Goal: Contribute content: Add original content to the website for others to see

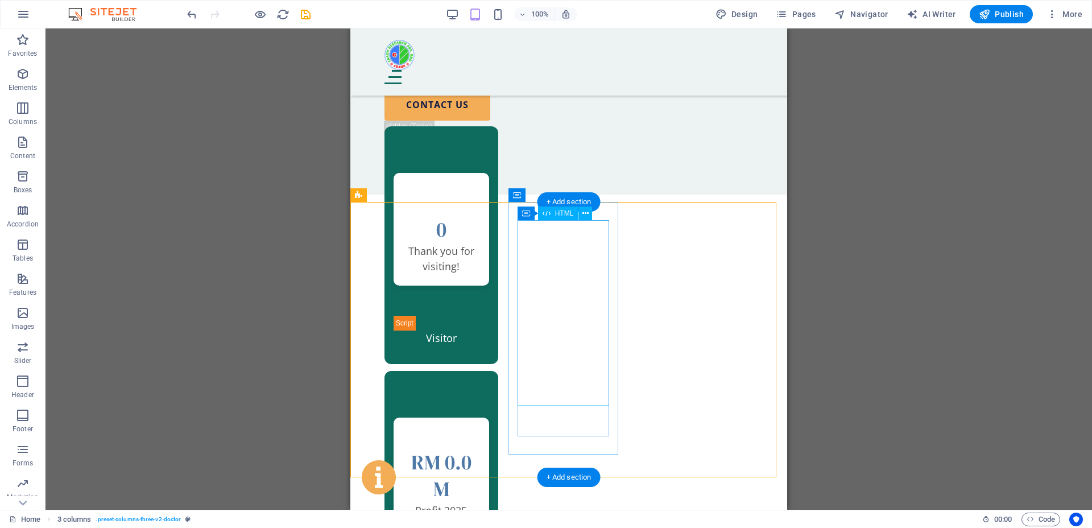
scroll to position [768, 0]
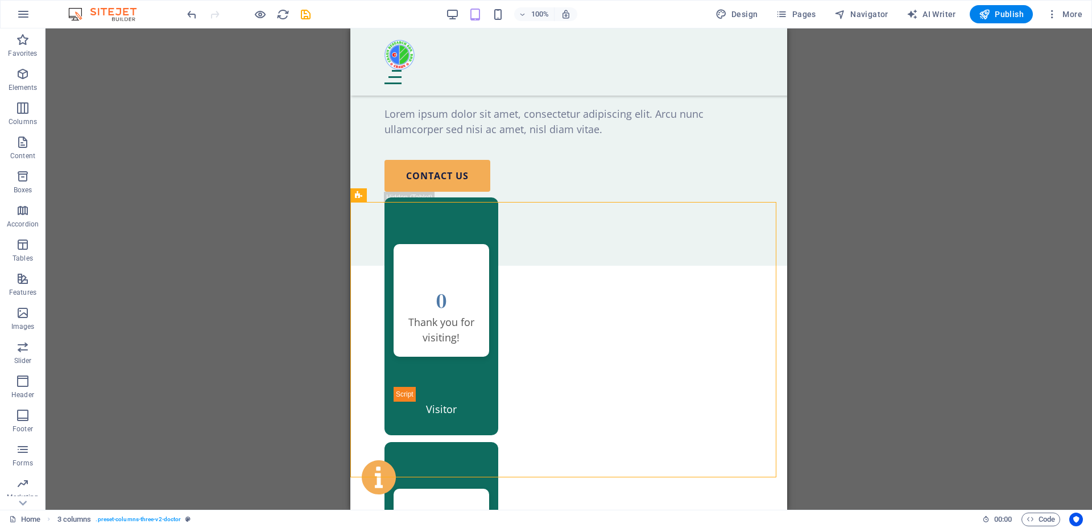
click at [459, 14] on icon "button" at bounding box center [452, 14] width 13 height 13
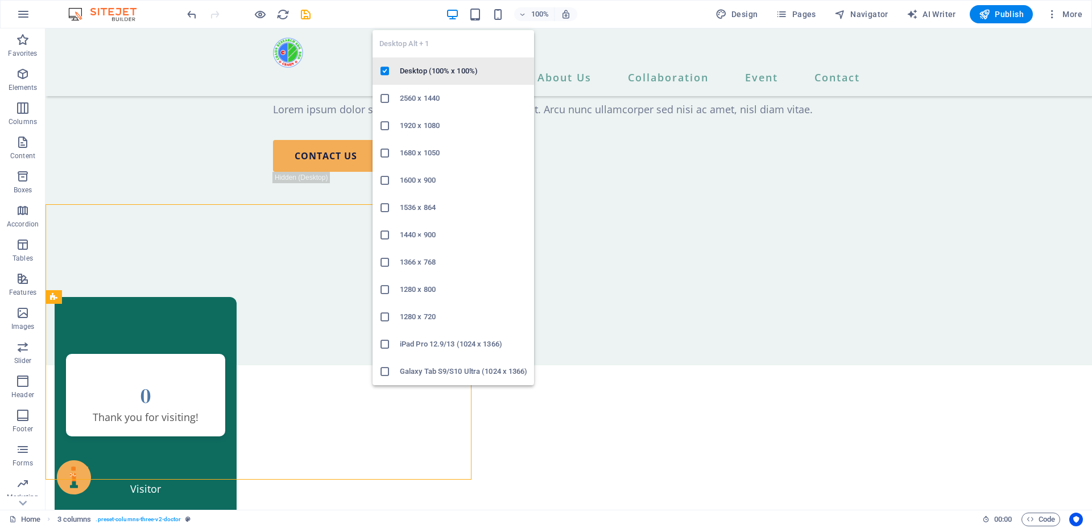
scroll to position [766, 0]
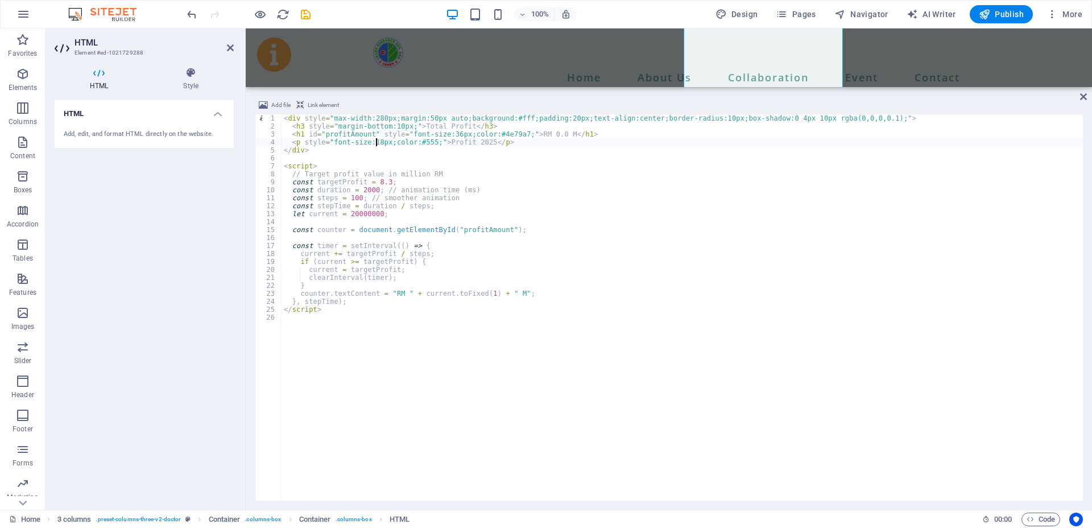
scroll to position [1120, 0]
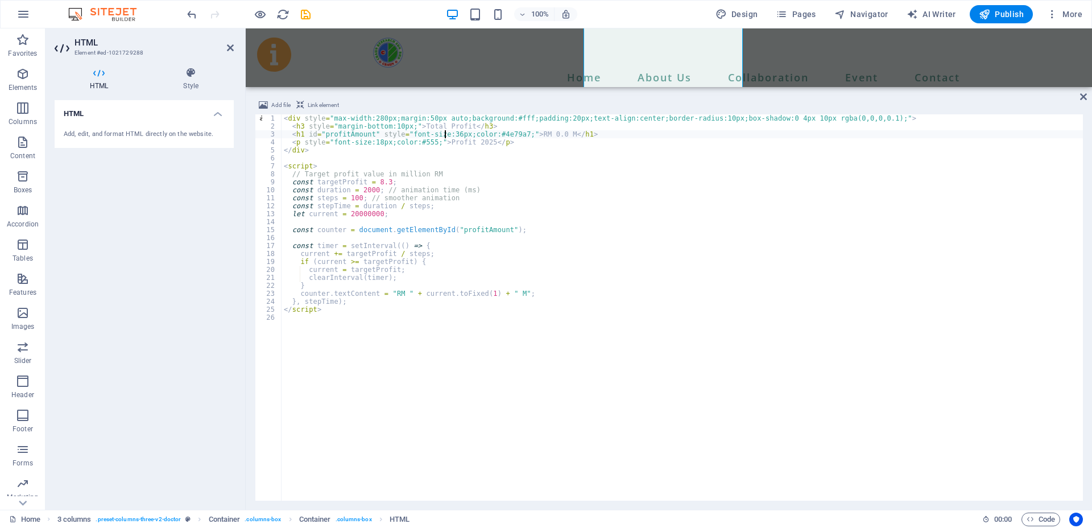
click at [446, 134] on div "< div style = "max-width:280px;margin:50px auto;background:#fff;padding:20px;te…" at bounding box center [681, 315] width 801 height 402
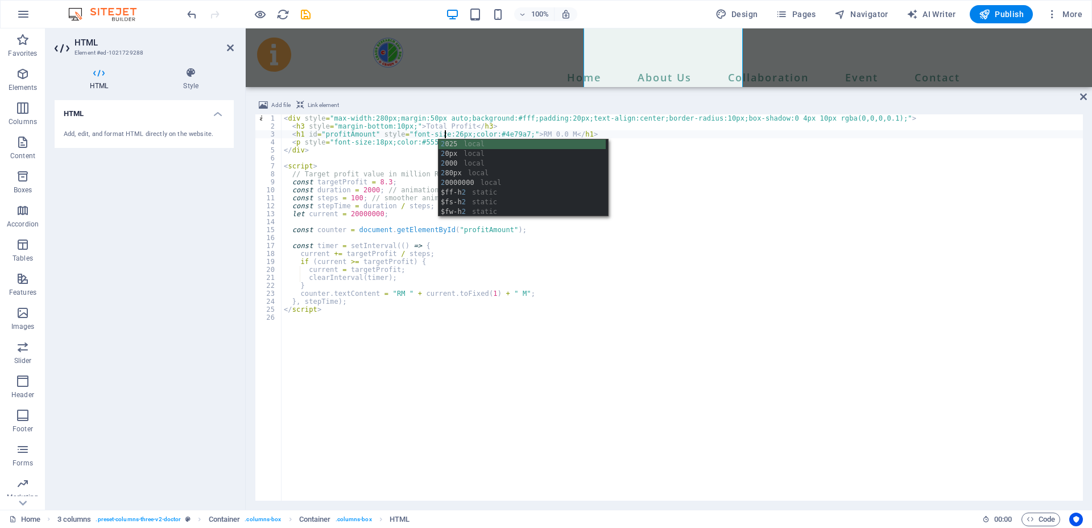
scroll to position [1118, 0]
click at [418, 150] on div "< div style = "max-width:280px;margin:50px auto;background:#fff;padding:20px;te…" at bounding box center [681, 315] width 801 height 402
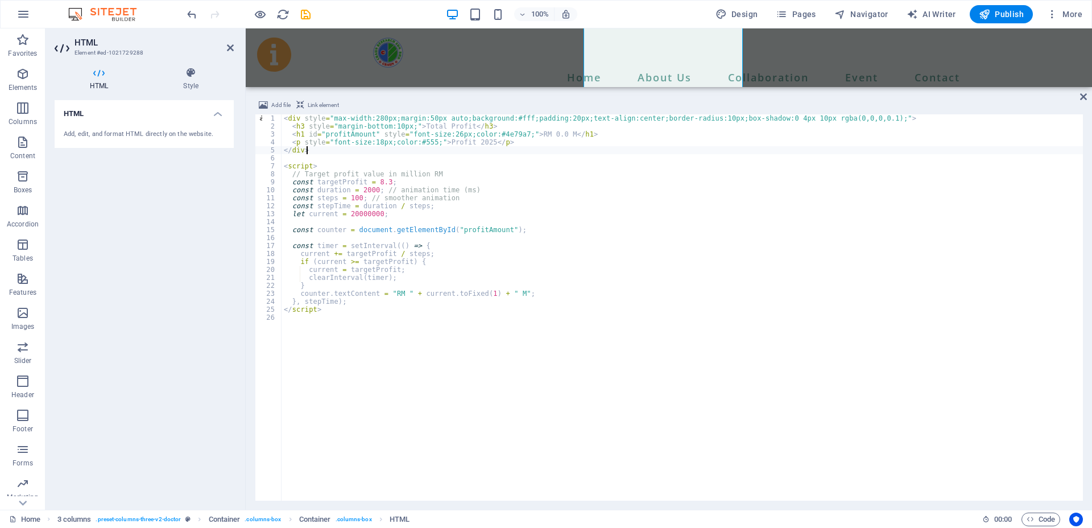
scroll to position [0, 1]
click at [372, 143] on div "< div style = "max-width:280px;margin:50px auto;background:#fff;padding:20px;te…" at bounding box center [681, 315] width 801 height 402
type textarea "<p style="font-size:12px;color:#555;">Profit 2025</p>"
click at [425, 82] on div "Website Visitors 0 Thank you for visiting!" at bounding box center [345, 66] width 159 height 127
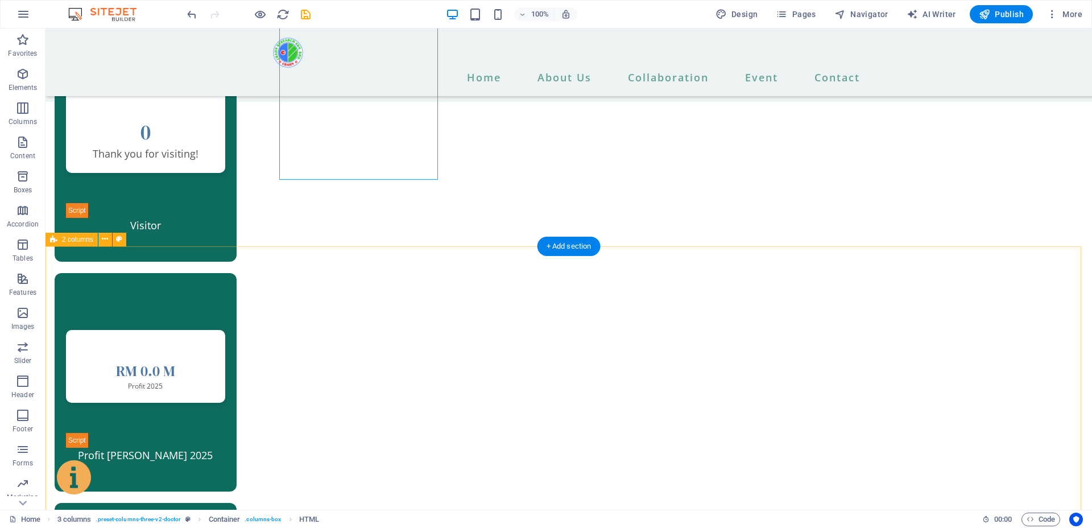
scroll to position [976, 0]
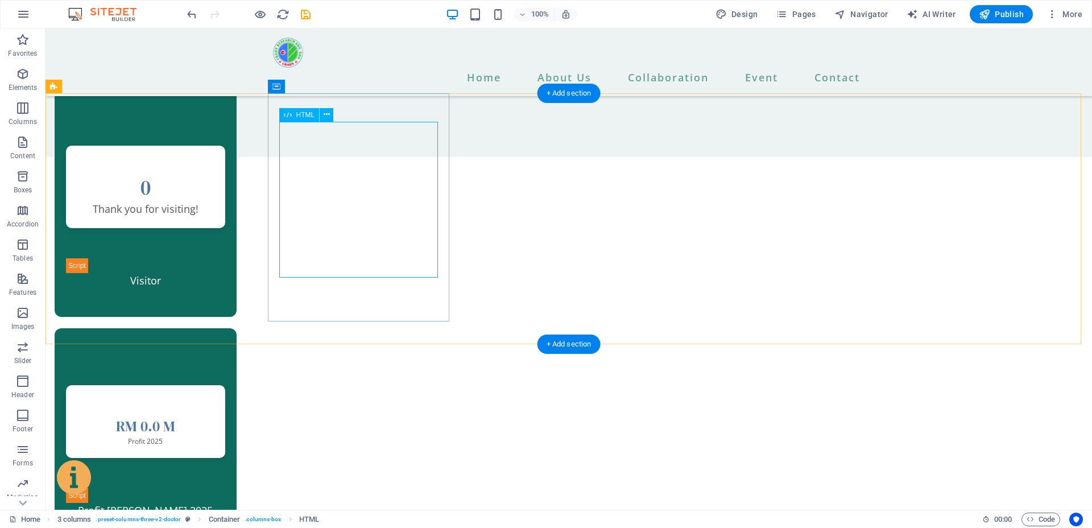
click at [225, 213] on div "Website Visitors 0 Thank you for visiting!" at bounding box center [145, 209] width 159 height 127
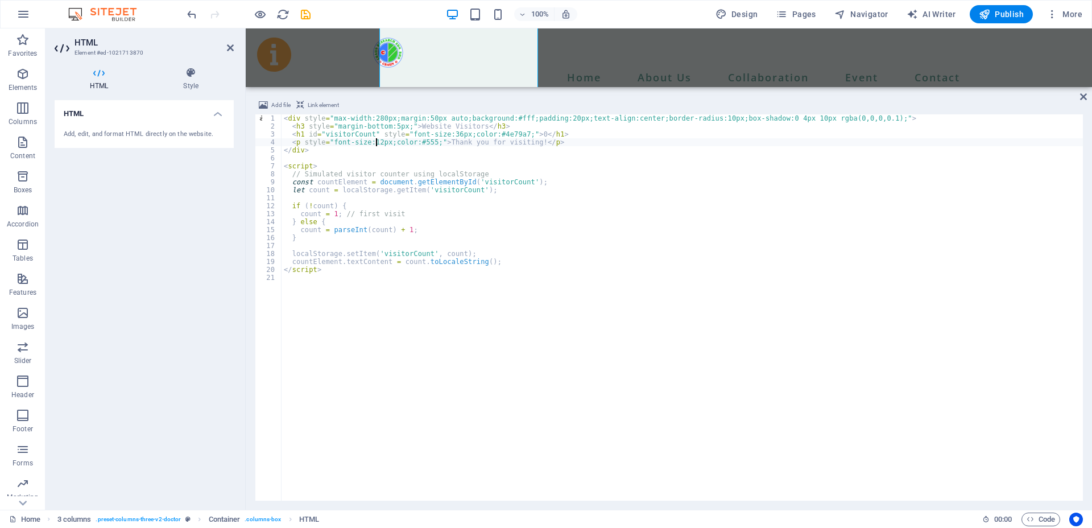
scroll to position [0, 8]
click at [444, 134] on div "< div style = "max-width:280px;margin:50px auto;background:#fff;padding:20px;te…" at bounding box center [681, 315] width 801 height 402
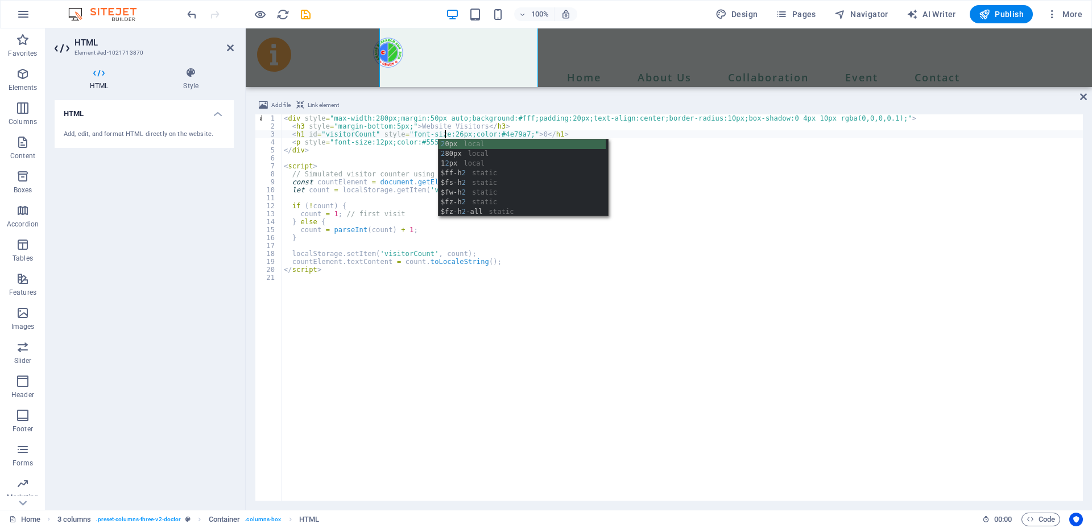
scroll to position [1119, 0]
type textarea "<h1 id="visitorCount" style="font-size:26px;color:#4e79a7;">0</h1>"
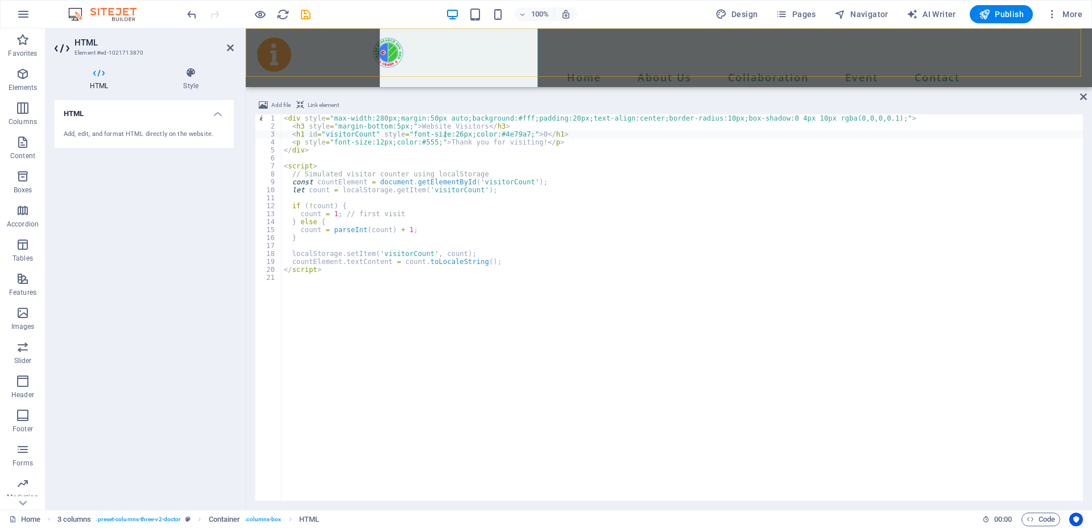
click at [652, 76] on div "Home Tender & Quotation About Us Management Team Researchers Team R&D Facilitie…" at bounding box center [669, 62] width 846 height 68
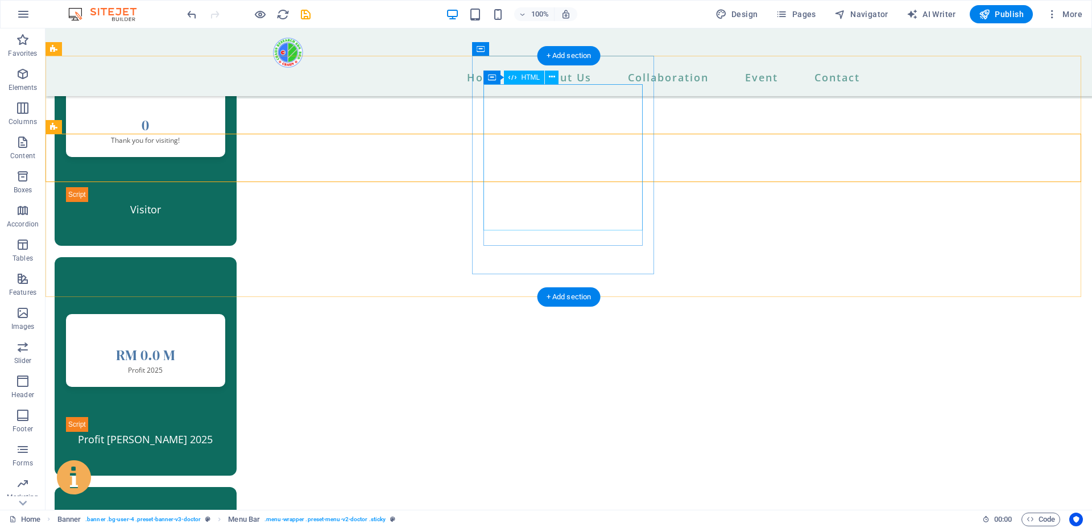
scroll to position [977, 0]
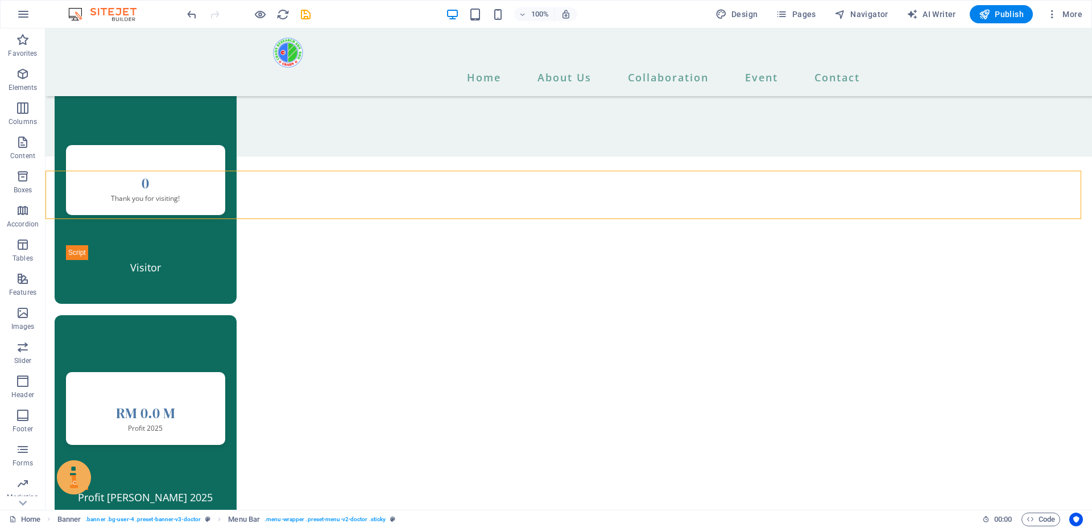
click at [478, 6] on div "100%" at bounding box center [511, 14] width 131 height 18
click at [479, 14] on icon "button" at bounding box center [475, 14] width 13 height 13
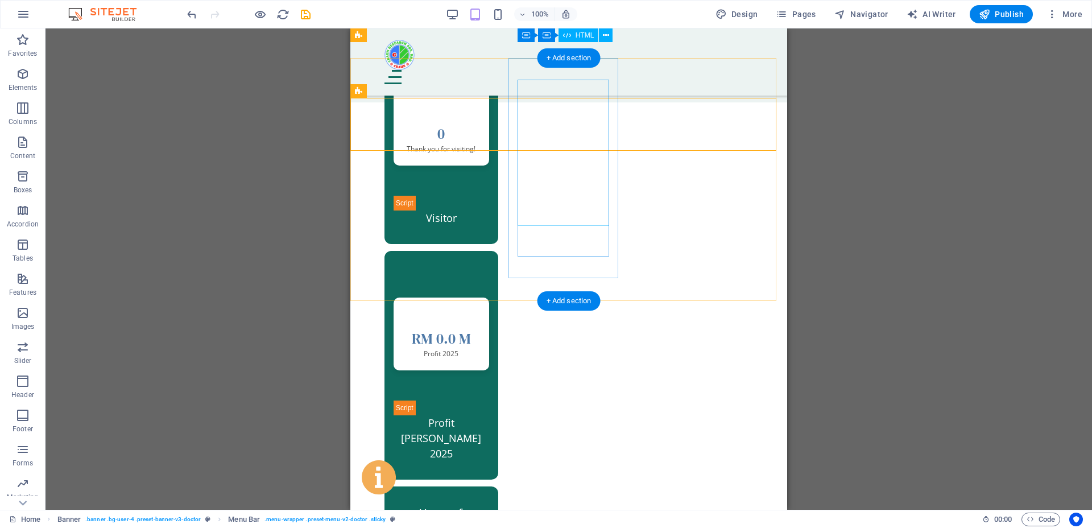
scroll to position [839, 0]
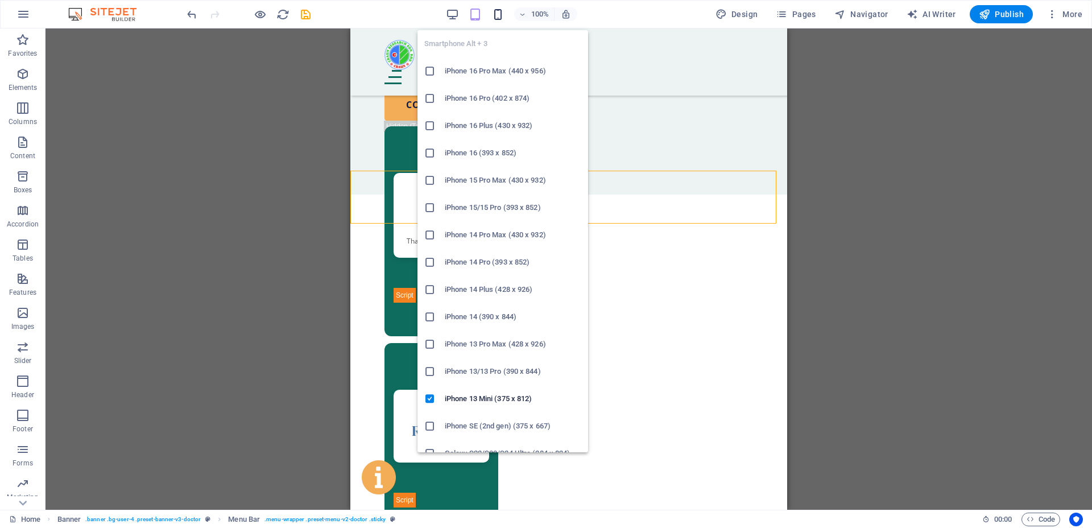
click at [499, 11] on icon "button" at bounding box center [497, 14] width 13 height 13
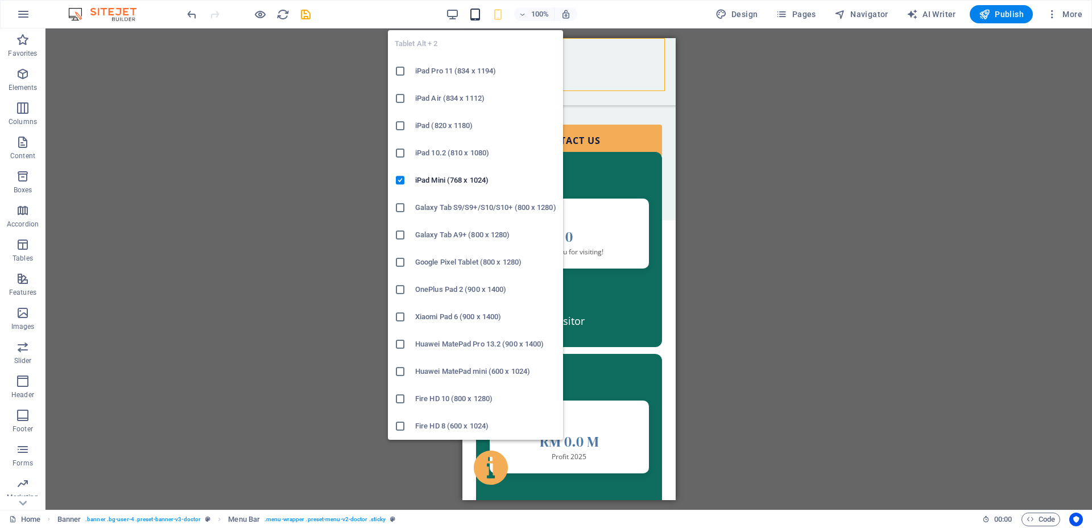
click at [482, 14] on icon "button" at bounding box center [475, 14] width 13 height 13
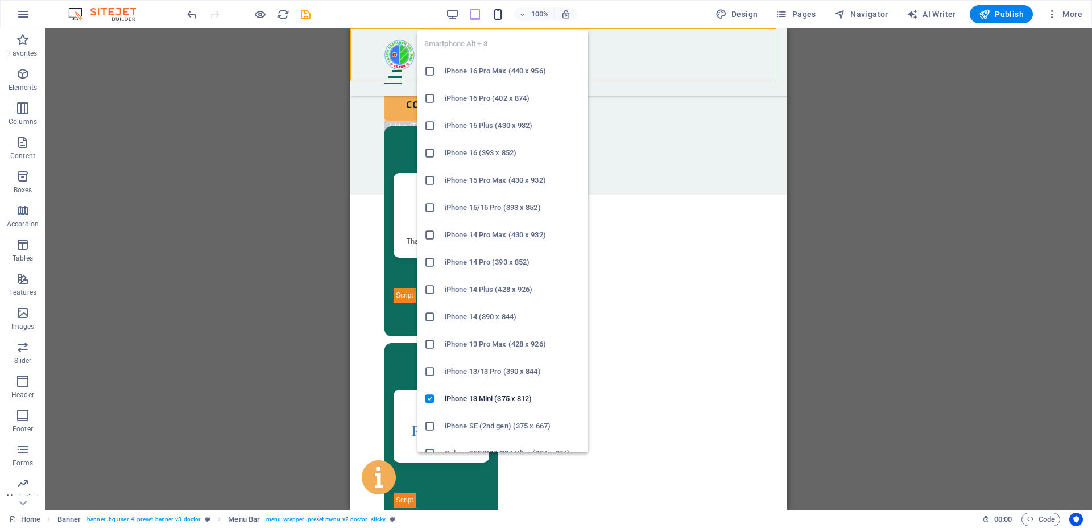
click at [502, 11] on icon "button" at bounding box center [497, 14] width 13 height 13
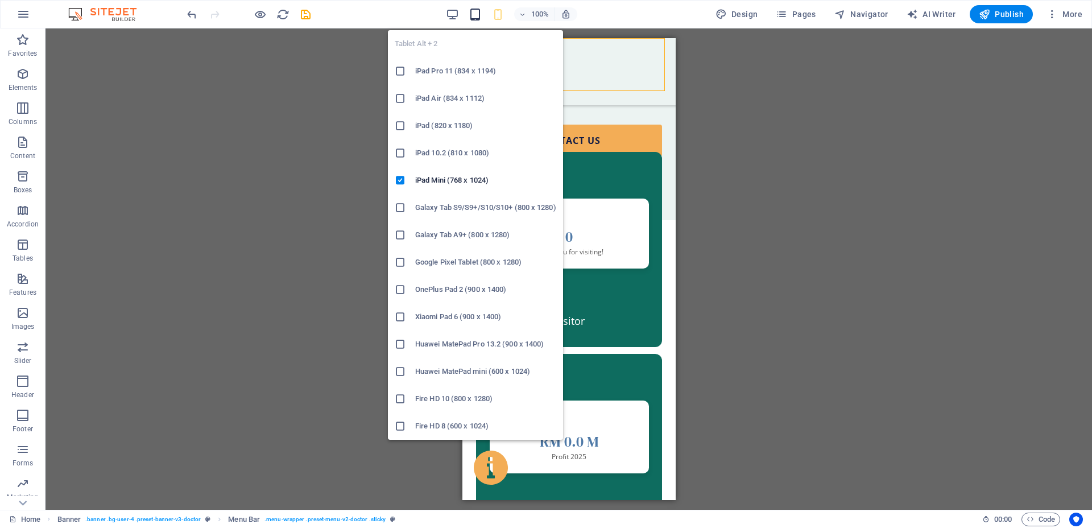
click at [473, 14] on icon "button" at bounding box center [475, 14] width 13 height 13
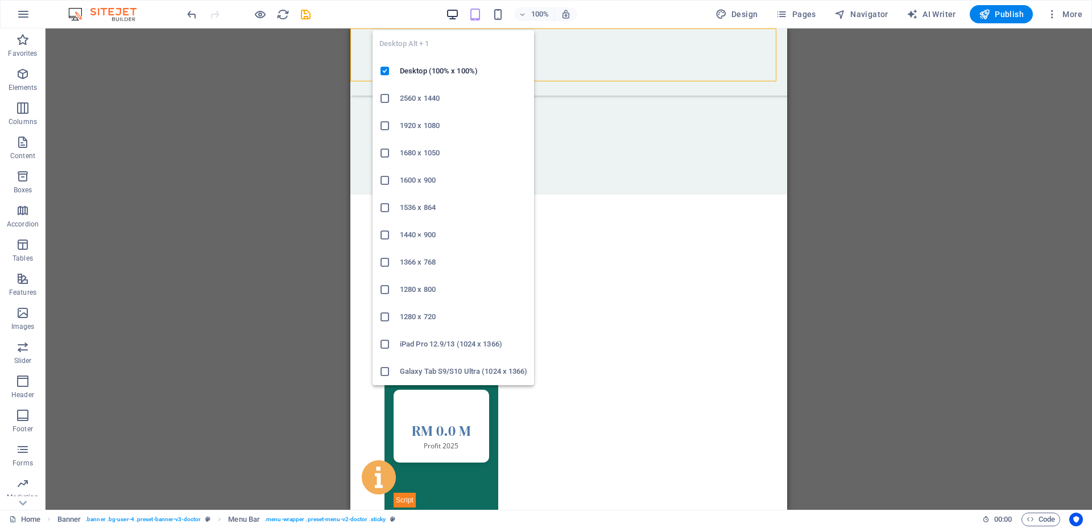
click at [454, 14] on icon "button" at bounding box center [452, 14] width 13 height 13
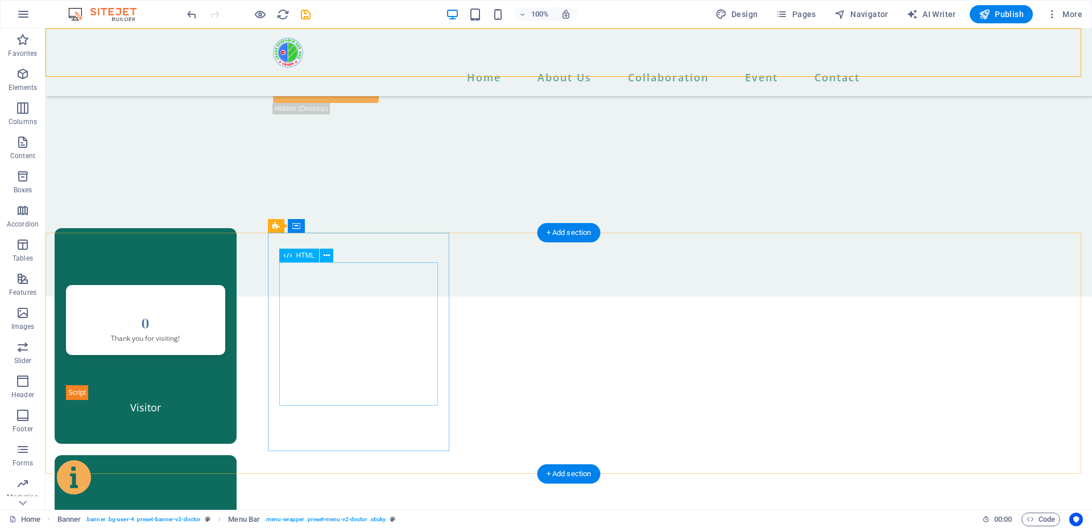
click at [225, 322] on div "Website Visitors 0 Thank you for visiting!" at bounding box center [145, 342] width 159 height 115
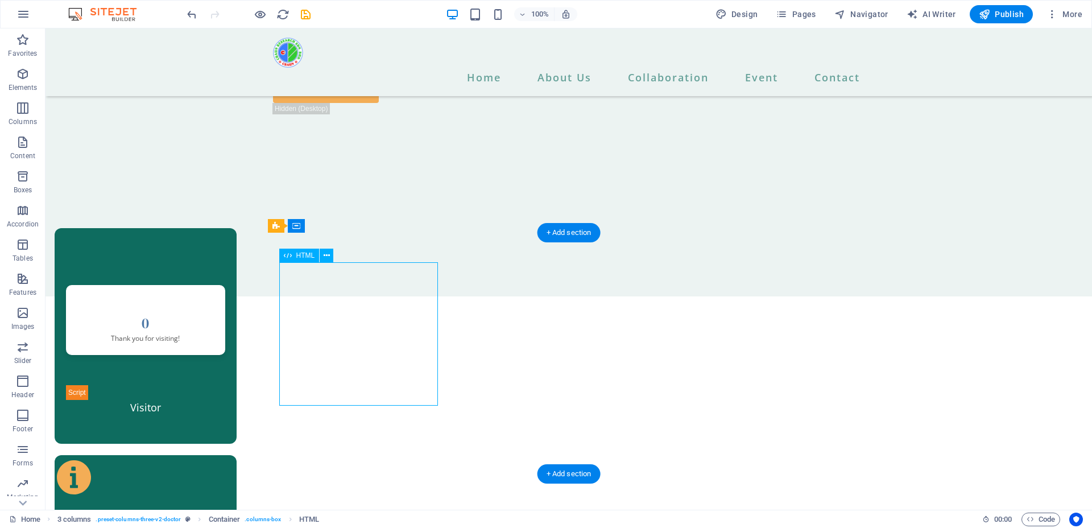
click at [225, 322] on div "Website Visitors 0 Thank you for visiting!" at bounding box center [145, 342] width 159 height 115
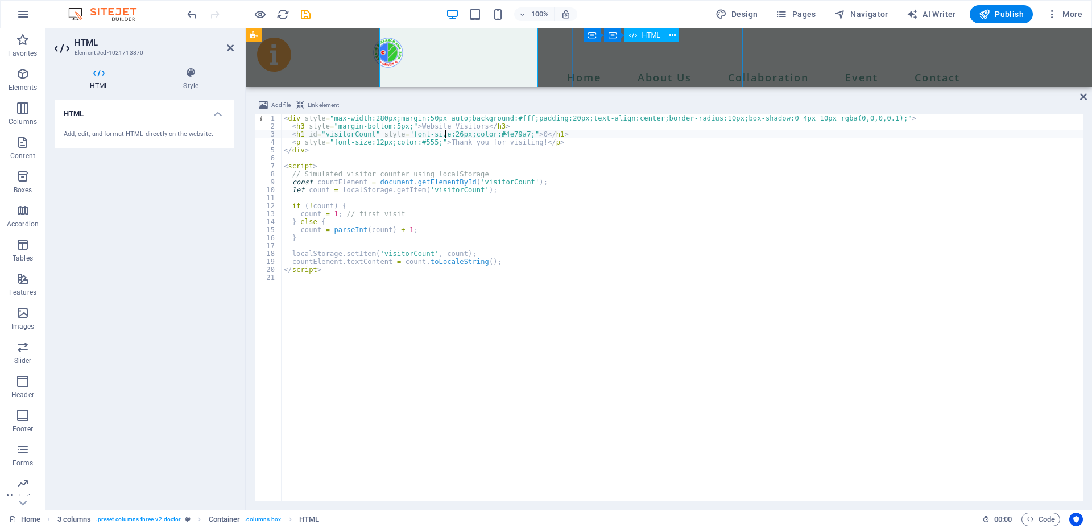
click at [425, 235] on div "Total Profit RM 0.0 M Profit 2025" at bounding box center [345, 294] width 159 height 118
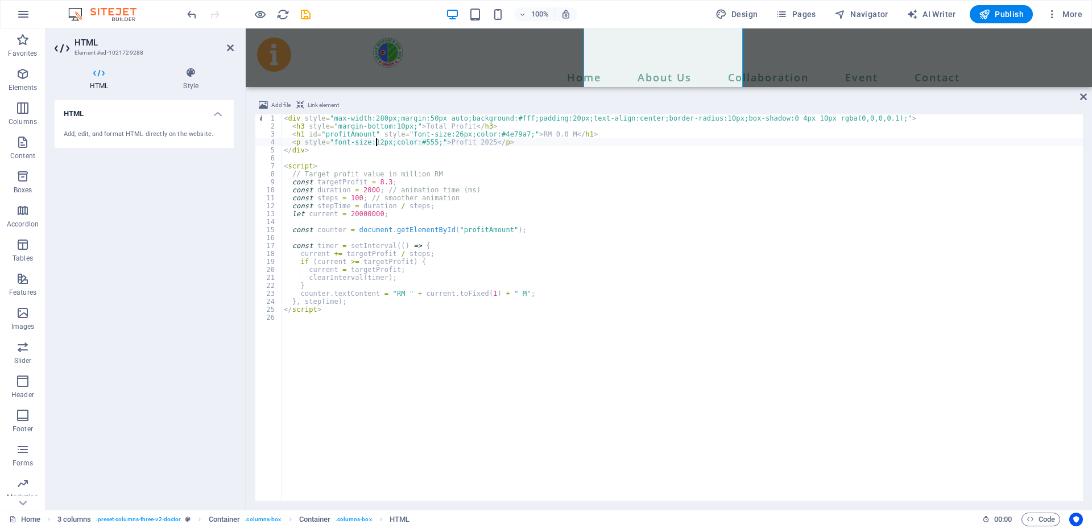
click at [393, 126] on div "< div style = "max-width:280px;margin:50px auto;background:#fff;padding:20px;te…" at bounding box center [681, 315] width 801 height 402
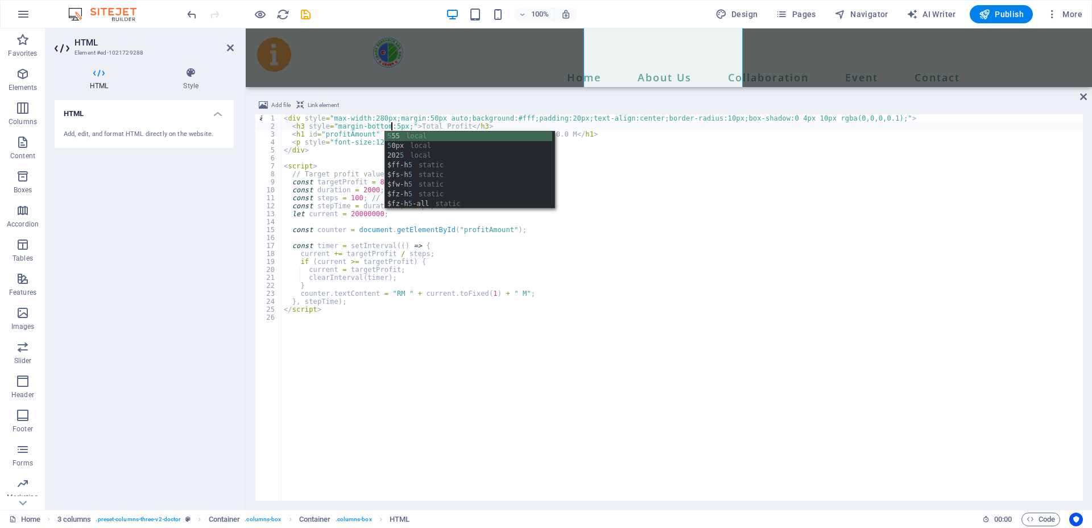
type textarea "<h3 style="margin-bottom:5px;">Total Profit</h3>"
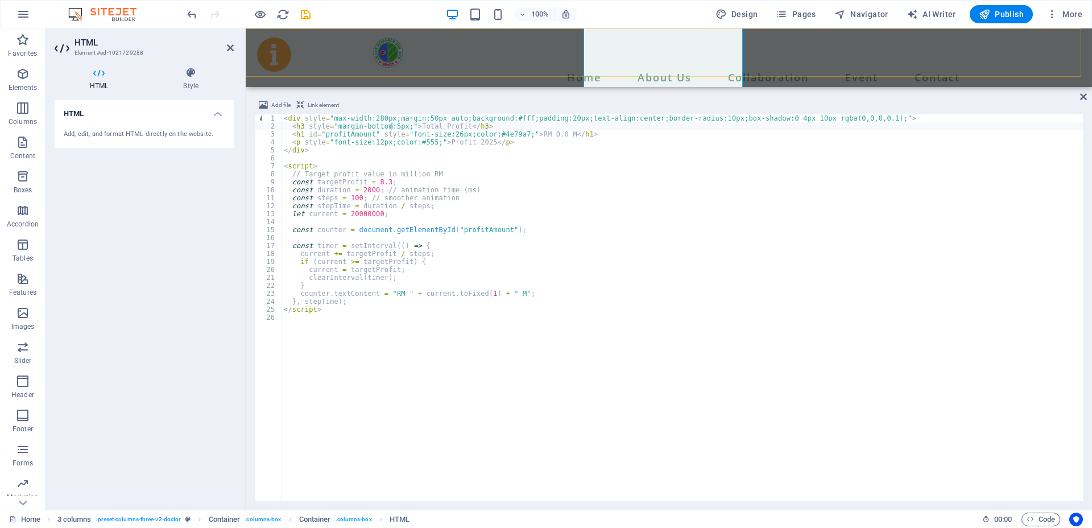
click at [485, 75] on div "Home Tender & Quotation About Us Management Team Researchers Team R&D Facilitie…" at bounding box center [669, 62] width 846 height 68
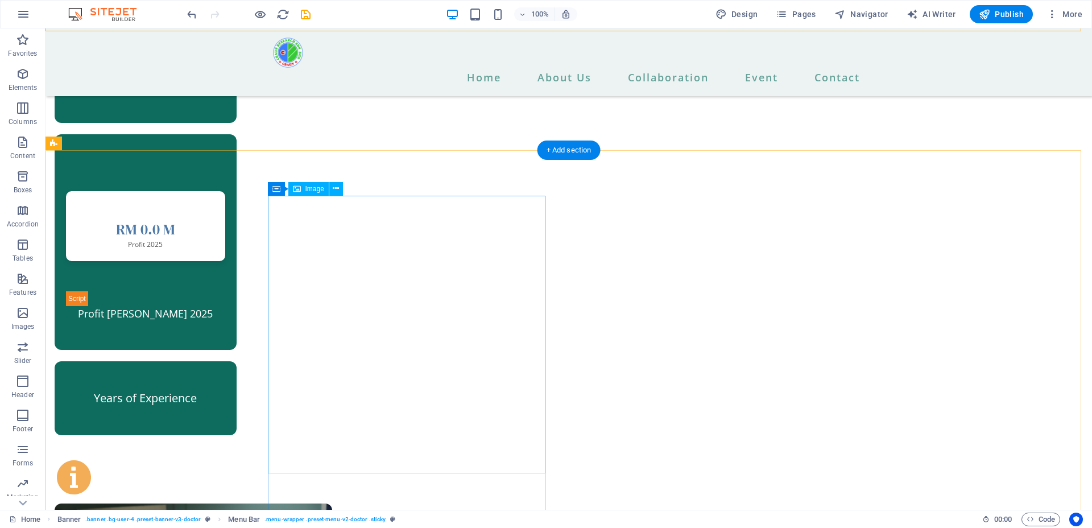
scroll to position [899, 0]
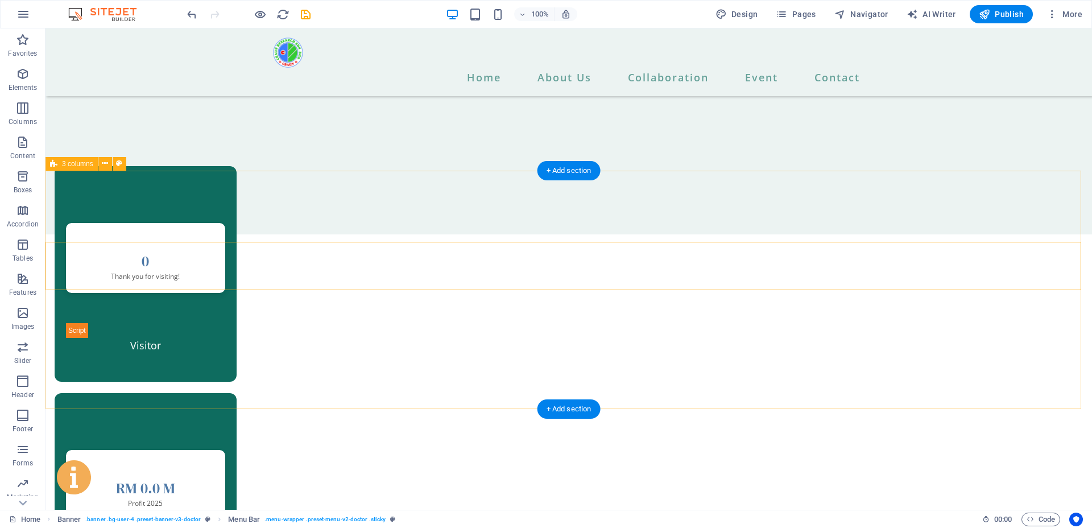
click at [146, 273] on div "Website Visitors 0 Thank you for visiting! Visitor Total Profit RM 0.0 M Profit…" at bounding box center [568, 441] width 1046 height 550
click at [225, 270] on div "Website Visitors 0 Thank you for visiting!" at bounding box center [145, 280] width 159 height 115
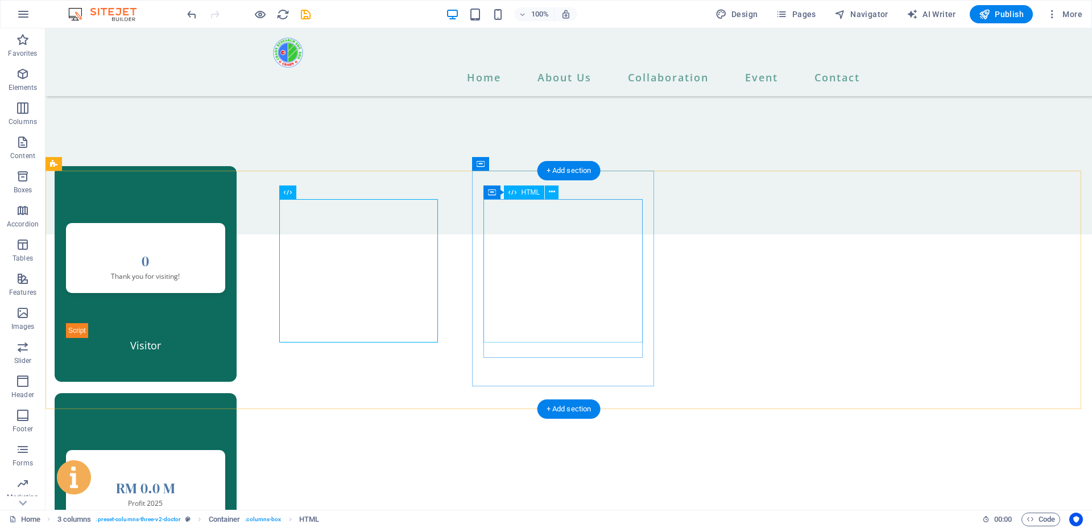
click at [225, 450] on div "Total Profit RM 0.0 M Profit 2025" at bounding box center [145, 507] width 159 height 115
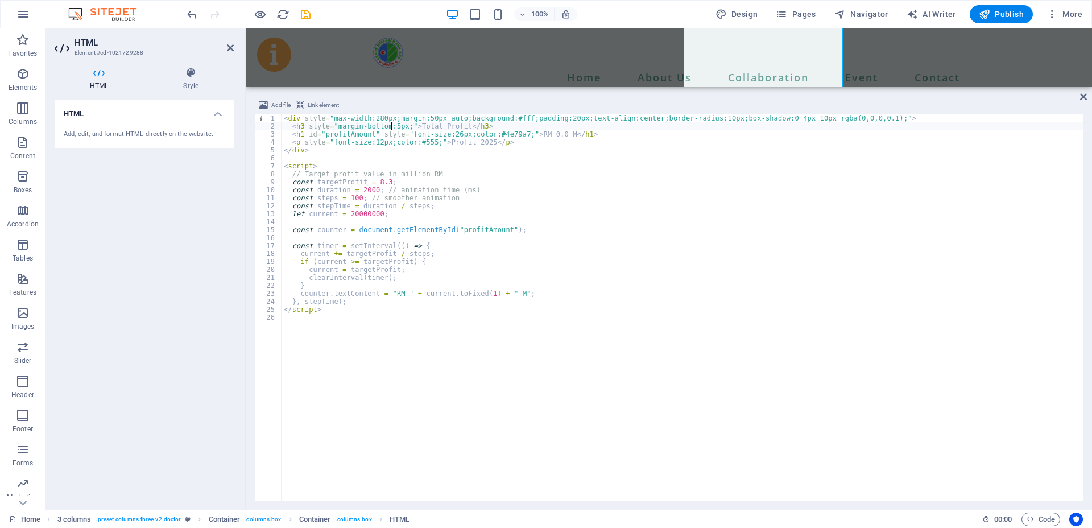
scroll to position [1112, 0]
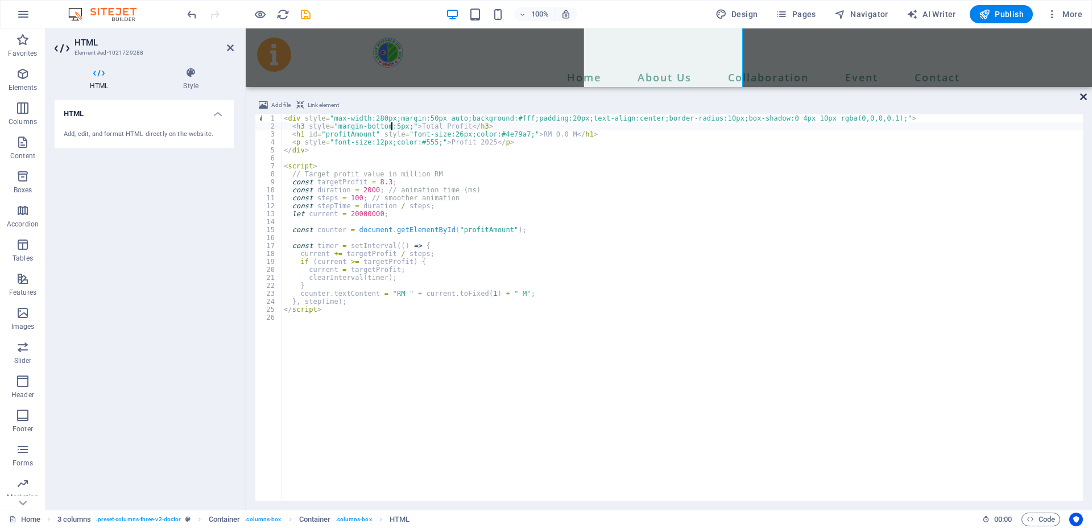
click at [1085, 100] on icon at bounding box center [1083, 96] width 7 height 9
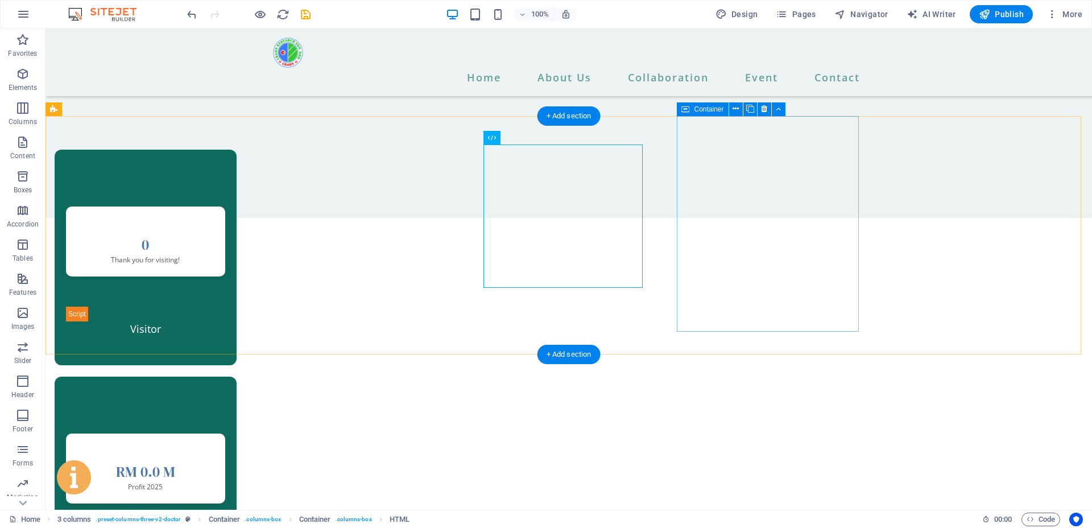
scroll to position [756, 0]
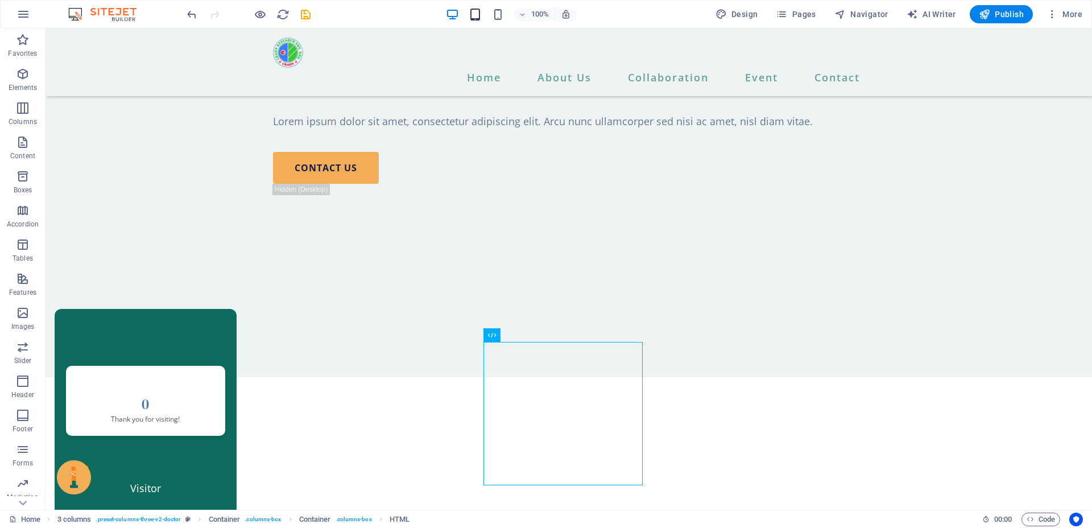
click at [484, 10] on div "100%" at bounding box center [511, 14] width 131 height 18
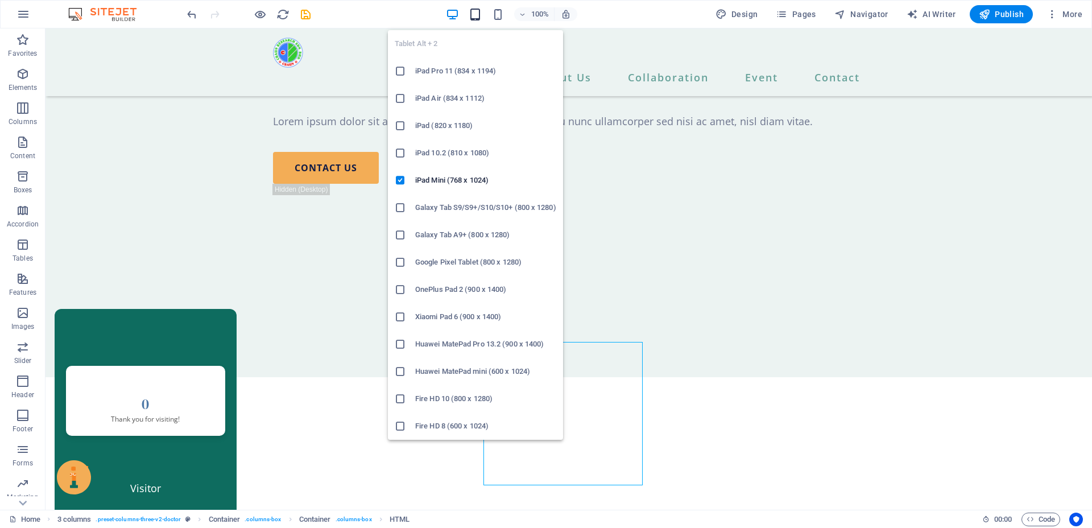
click at [479, 13] on icon "button" at bounding box center [475, 14] width 13 height 13
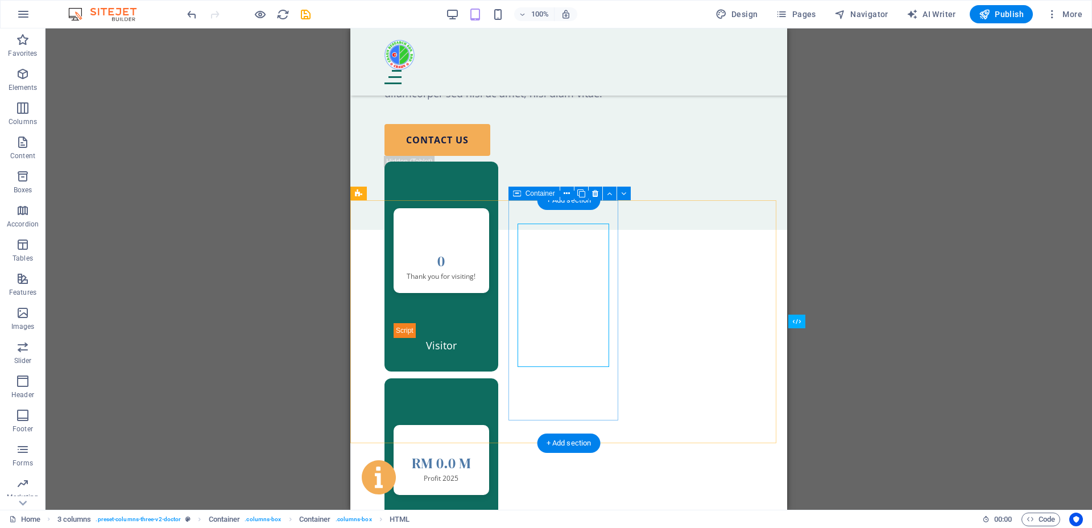
scroll to position [761, 0]
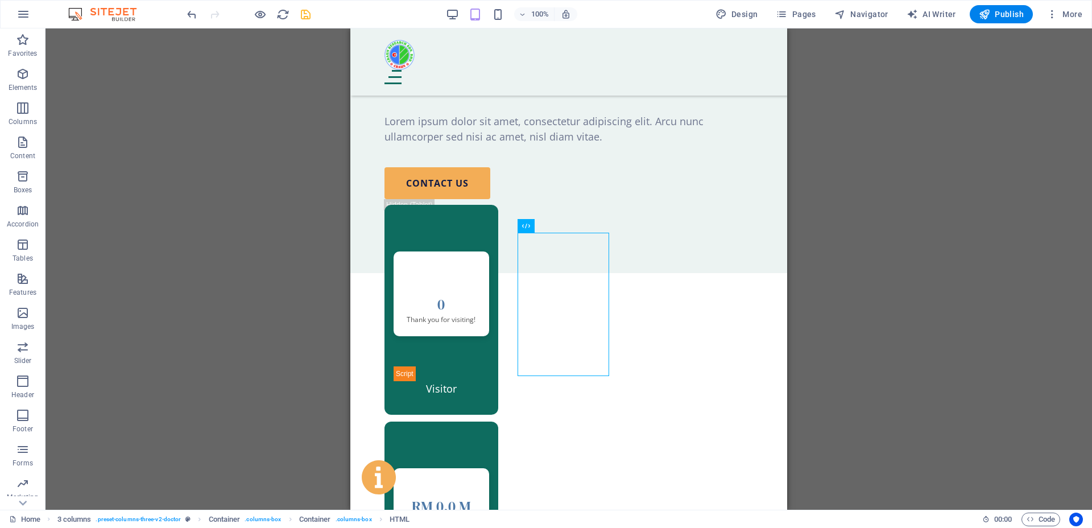
click at [308, 14] on icon "save" at bounding box center [305, 14] width 13 height 13
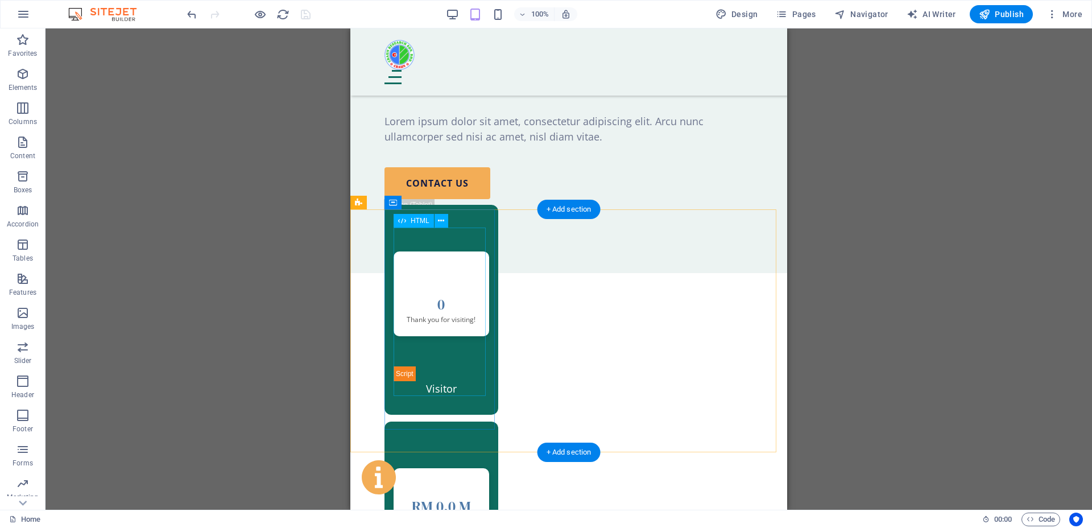
click at [444, 314] on div "Website Visitors 0 Thank you for visiting!" at bounding box center [441, 316] width 96 height 130
click at [476, 299] on div "Website Visitors 0 Thank you for visiting!" at bounding box center [441, 316] width 96 height 130
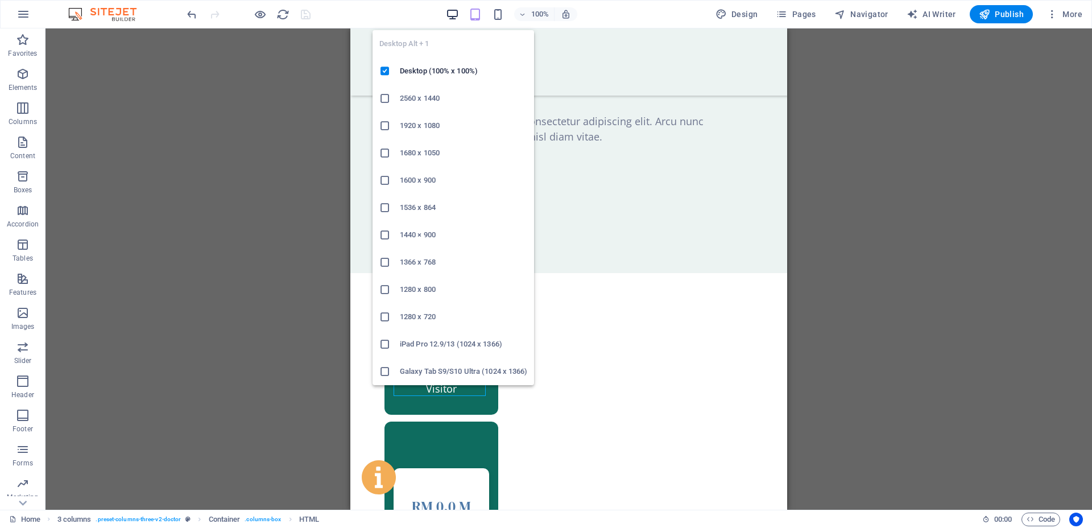
click at [457, 18] on icon "button" at bounding box center [452, 14] width 13 height 13
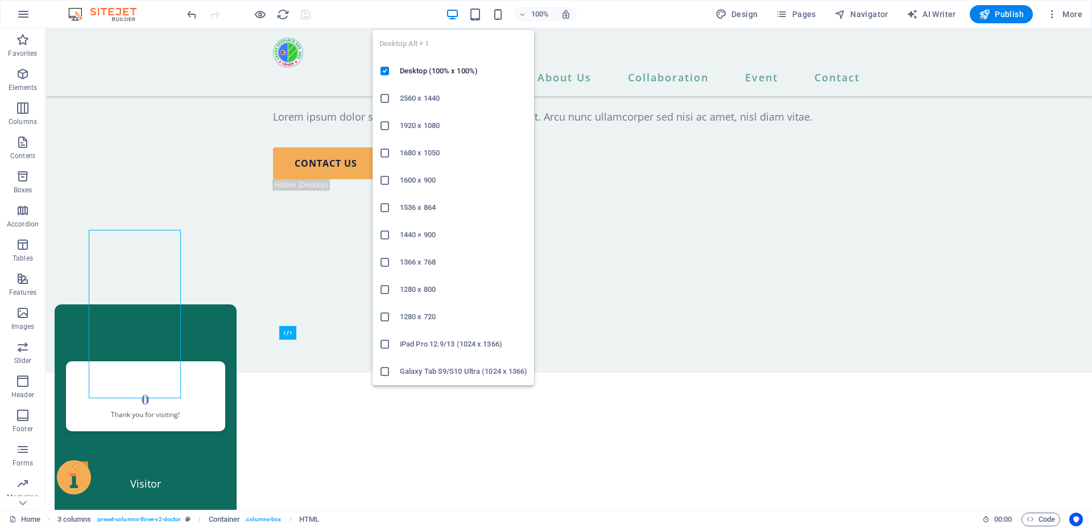
scroll to position [759, 0]
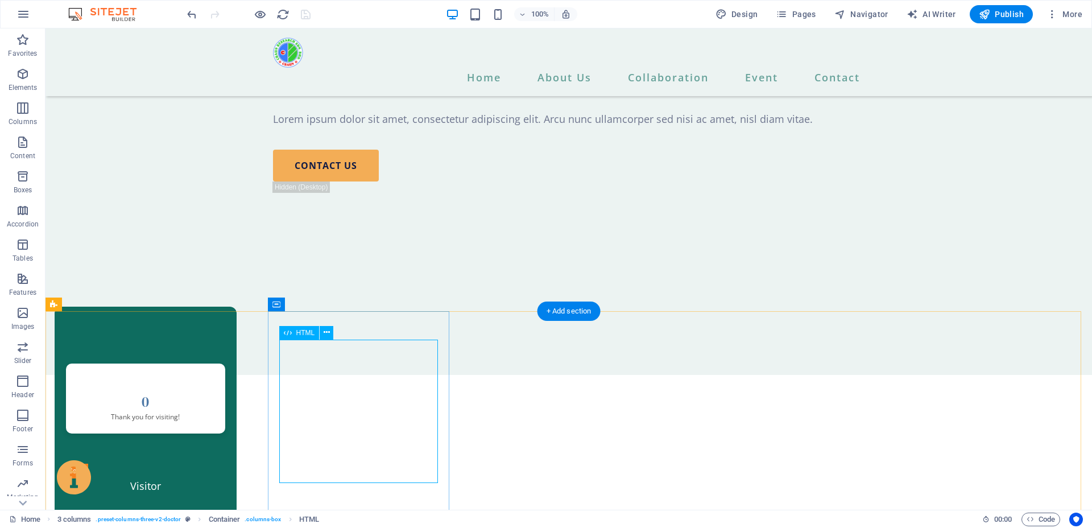
click at [225, 380] on div "Website Visitors 0 Thank you for visiting!" at bounding box center [145, 420] width 159 height 115
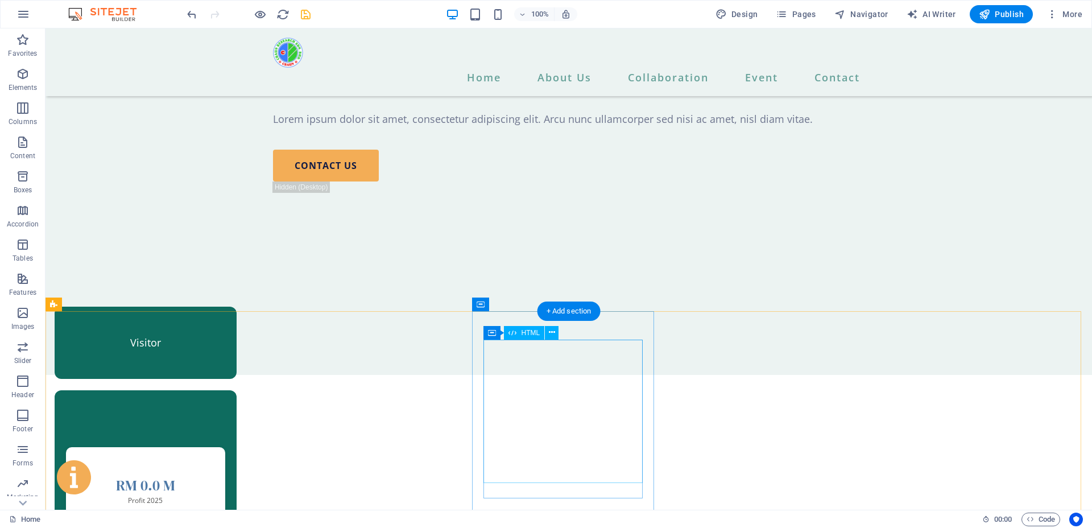
click at [225, 447] on div "Total Profit RM 0.0 M Profit 2025" at bounding box center [145, 504] width 159 height 115
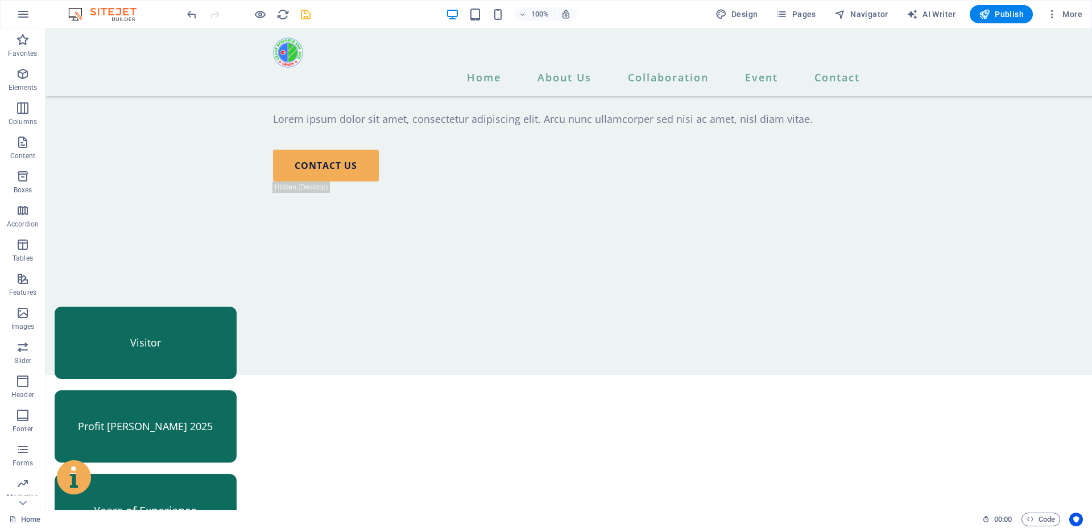
click at [295, 14] on div at bounding box center [248, 14] width 127 height 18
click at [301, 14] on icon "save" at bounding box center [305, 14] width 13 height 13
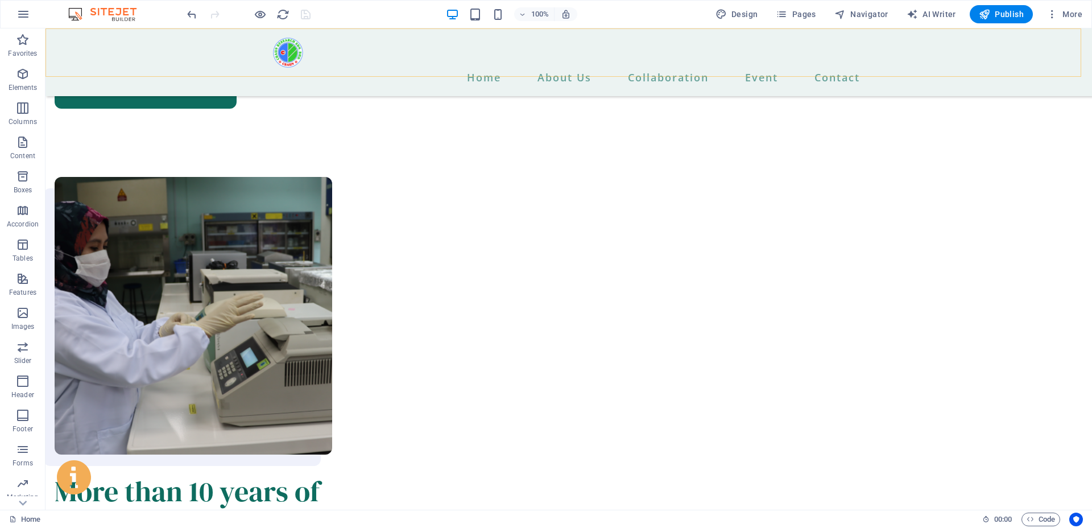
scroll to position [1185, 0]
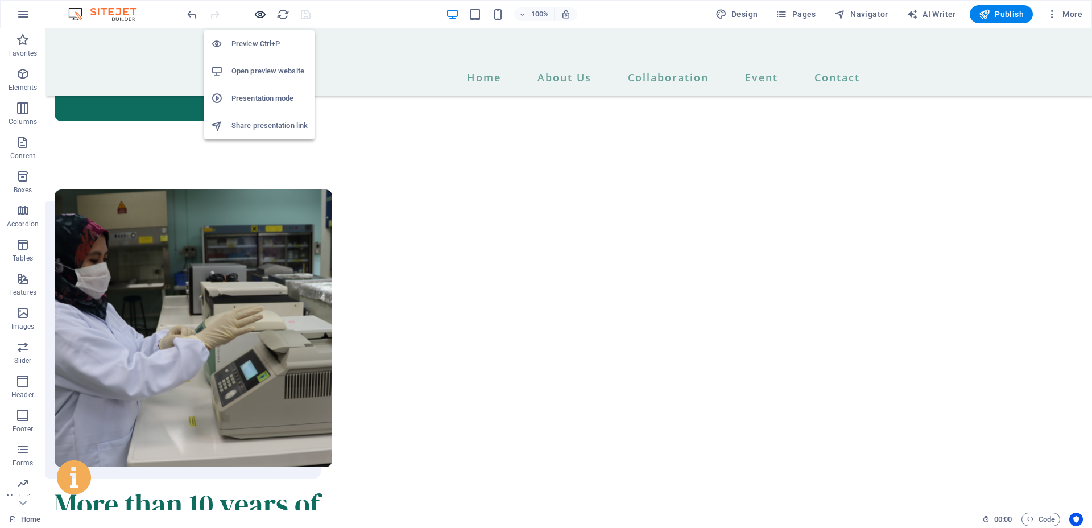
click at [255, 17] on icon "button" at bounding box center [260, 14] width 13 height 13
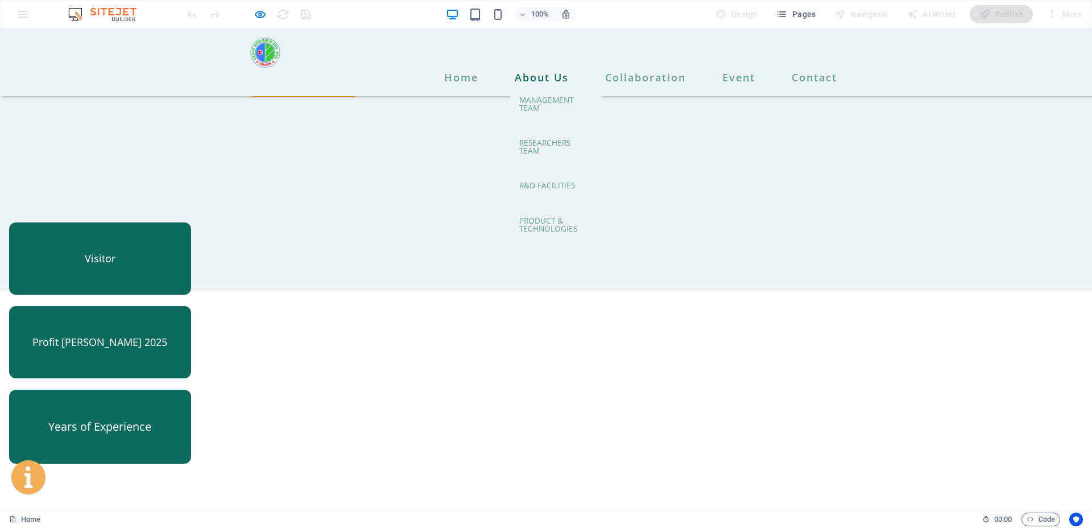
scroll to position [880, 0]
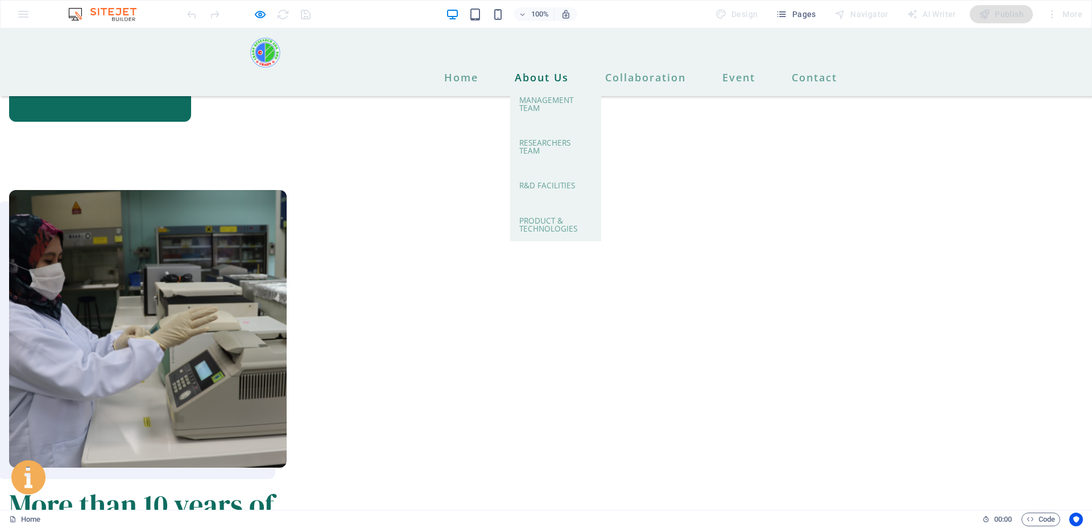
click at [546, 68] on link "About Us" at bounding box center [541, 77] width 63 height 19
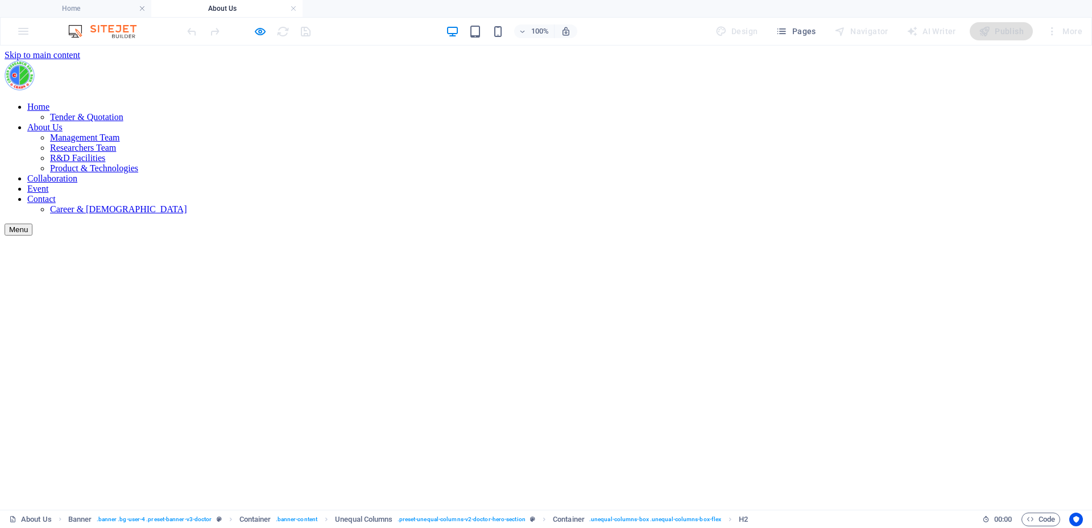
scroll to position [0, 0]
click at [258, 29] on icon "button" at bounding box center [260, 31] width 13 height 13
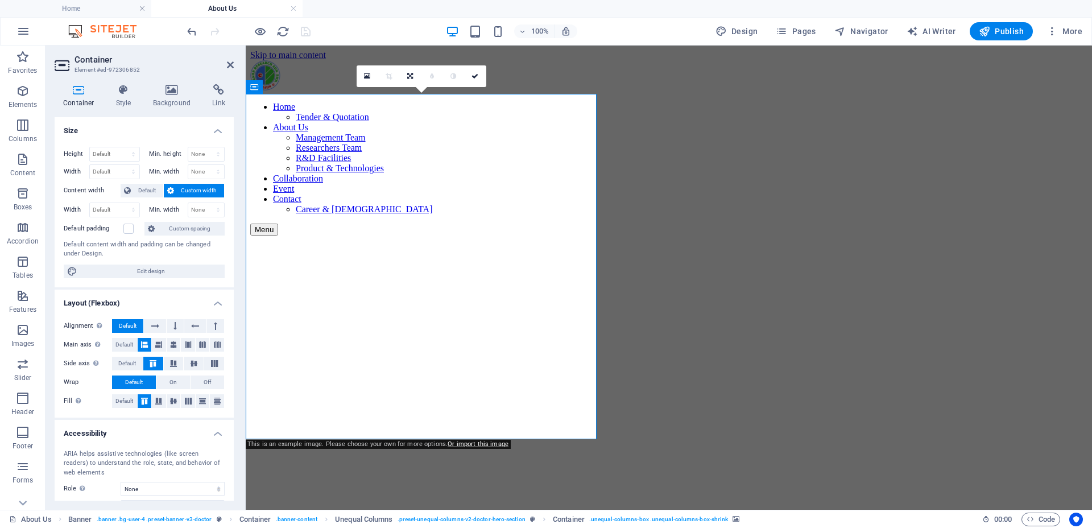
click at [169, 77] on div "Container Style Background Link Size Height Default px rem % vh vw Min. height …" at bounding box center [143, 292] width 197 height 434
click at [168, 86] on icon at bounding box center [171, 89] width 55 height 11
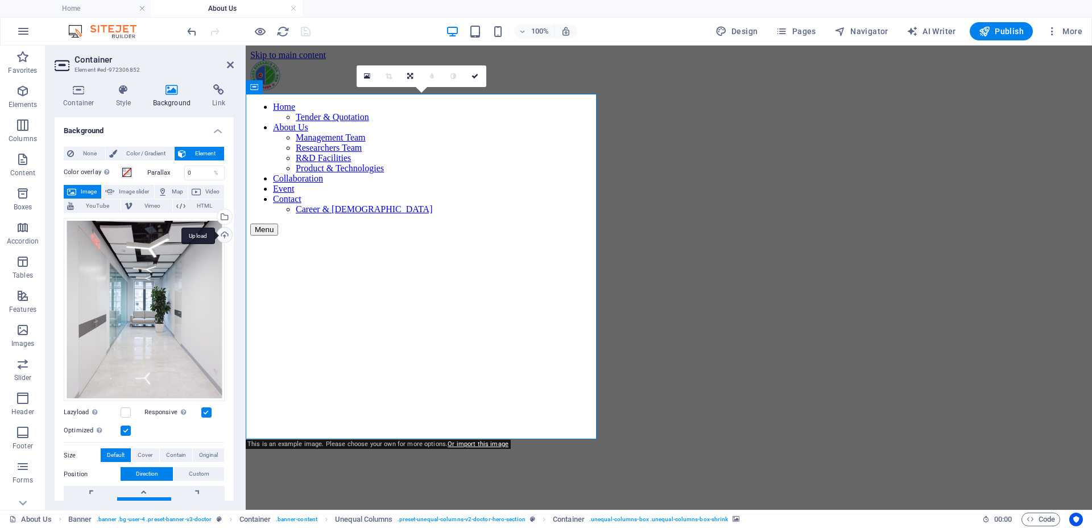
click at [226, 237] on div "Upload" at bounding box center [223, 235] width 17 height 17
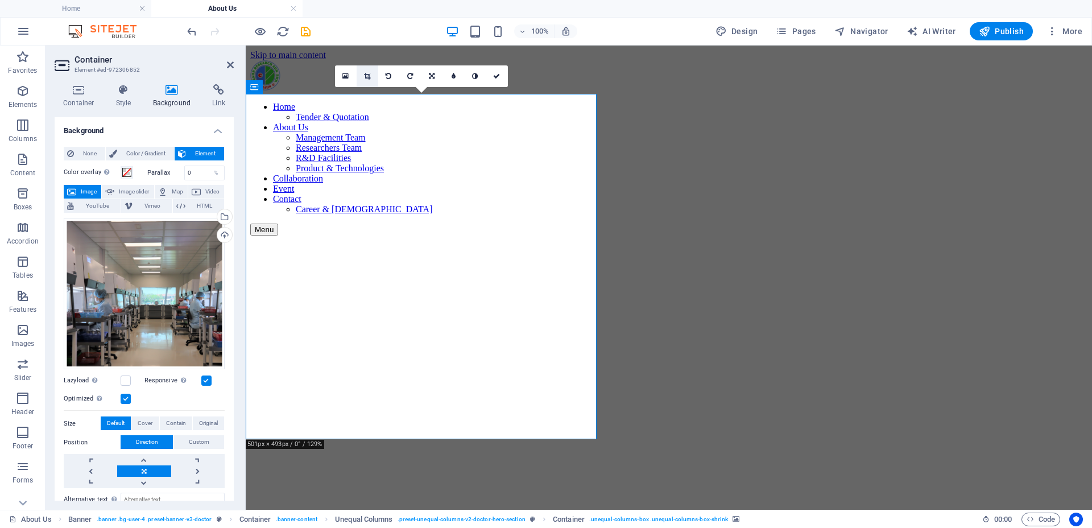
click at [364, 80] on link at bounding box center [368, 76] width 22 height 22
click at [364, 80] on div at bounding box center [669, 69] width 846 height 48
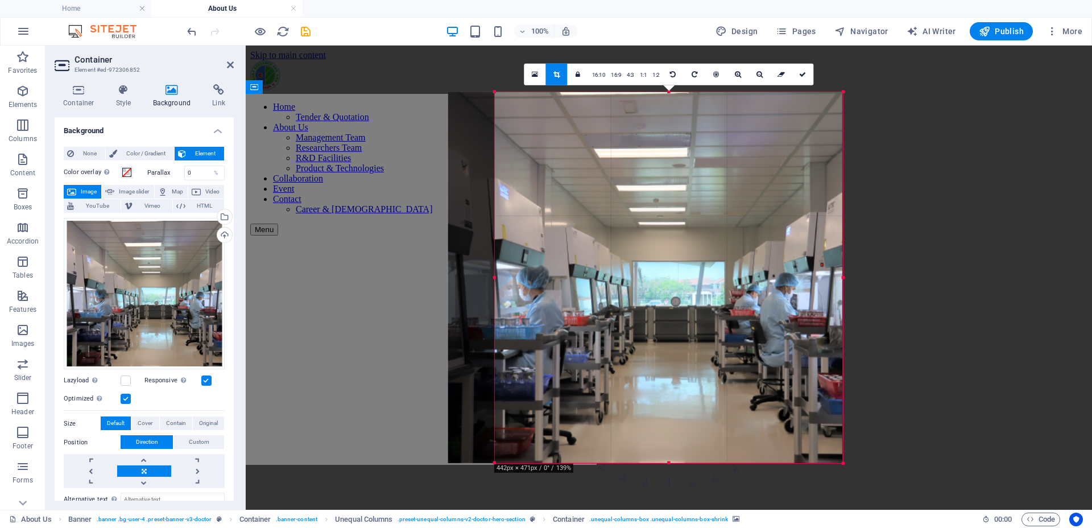
drag, startPoint x: 471, startPoint y: 278, endPoint x: 518, endPoint y: 270, distance: 47.3
click at [518, 270] on div "180 170 160 150 140 130 120 110 100 90 80 70 60 50 40 30 20 10 0 -10 -20 -30 -4…" at bounding box center [669, 277] width 348 height 371
click at [802, 77] on icon at bounding box center [802, 74] width 7 height 7
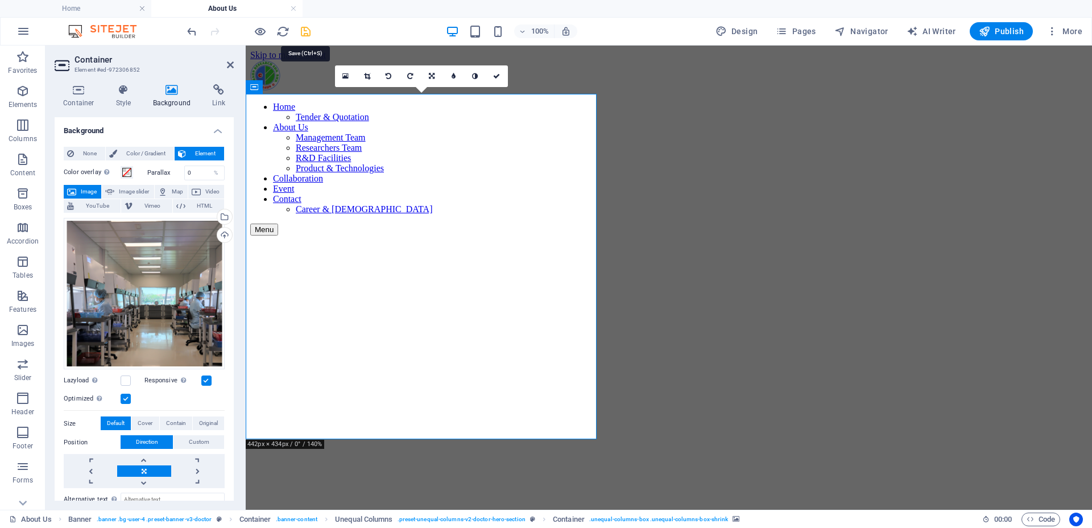
click at [308, 31] on icon "save" at bounding box center [305, 31] width 13 height 13
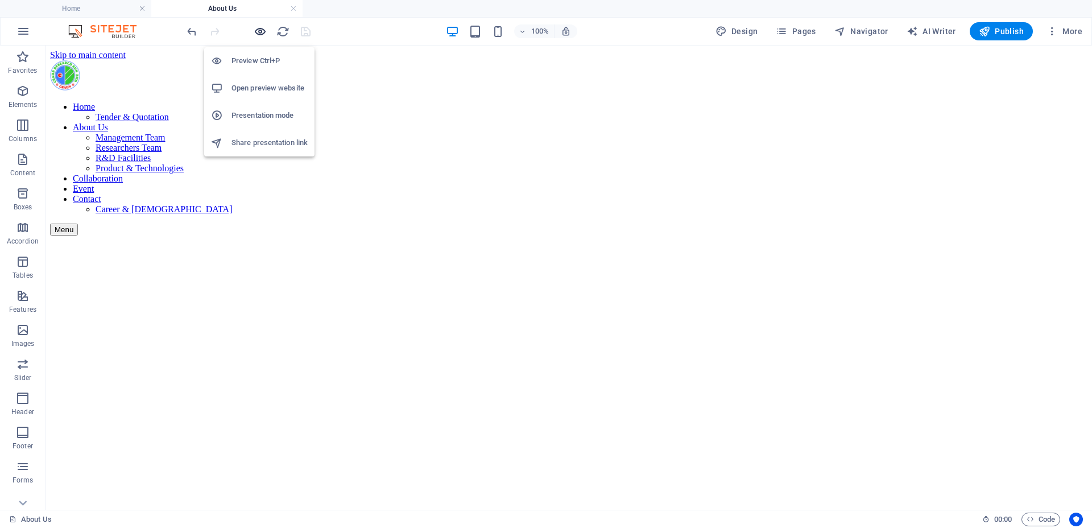
click at [260, 31] on icon "button" at bounding box center [260, 31] width 13 height 13
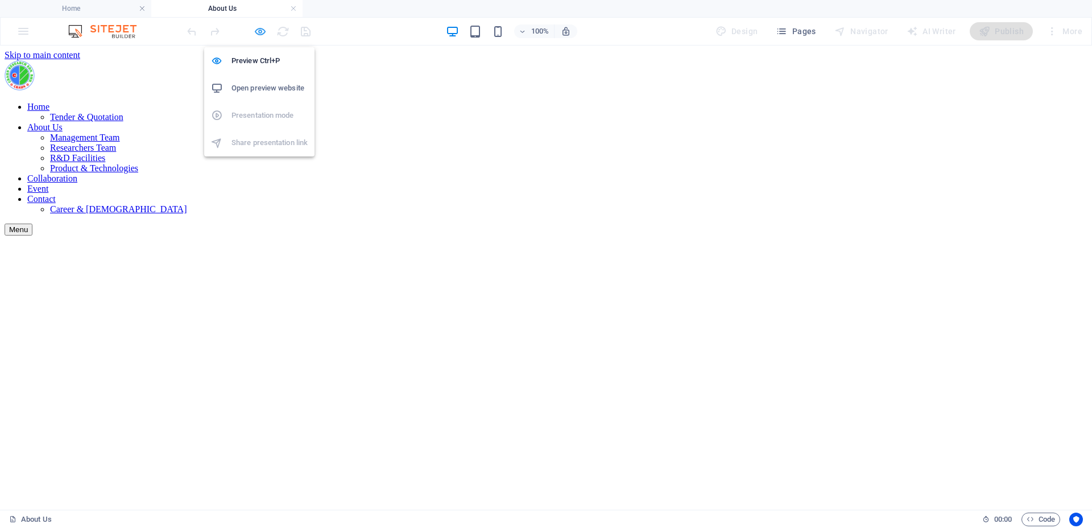
click at [259, 32] on icon "button" at bounding box center [260, 31] width 13 height 13
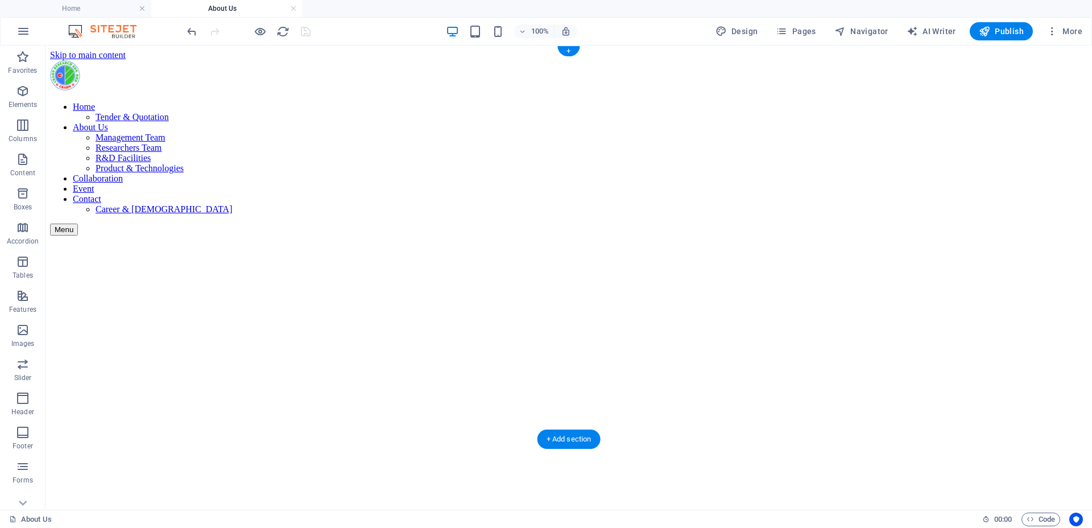
click at [294, 235] on figure at bounding box center [568, 235] width 1037 height 0
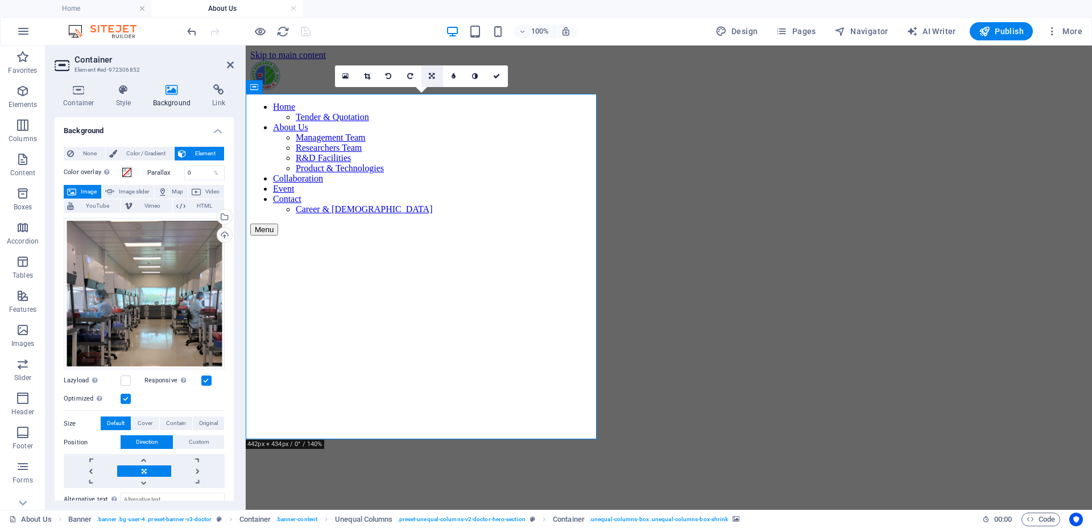
click at [430, 76] on icon at bounding box center [432, 76] width 6 height 7
drag, startPoint x: 400, startPoint y: 272, endPoint x: 403, endPoint y: 230, distance: 41.6
click at [403, 235] on figure at bounding box center [668, 235] width 837 height 0
click at [433, 77] on icon at bounding box center [432, 76] width 6 height 7
click at [436, 55] on link at bounding box center [432, 55] width 22 height 22
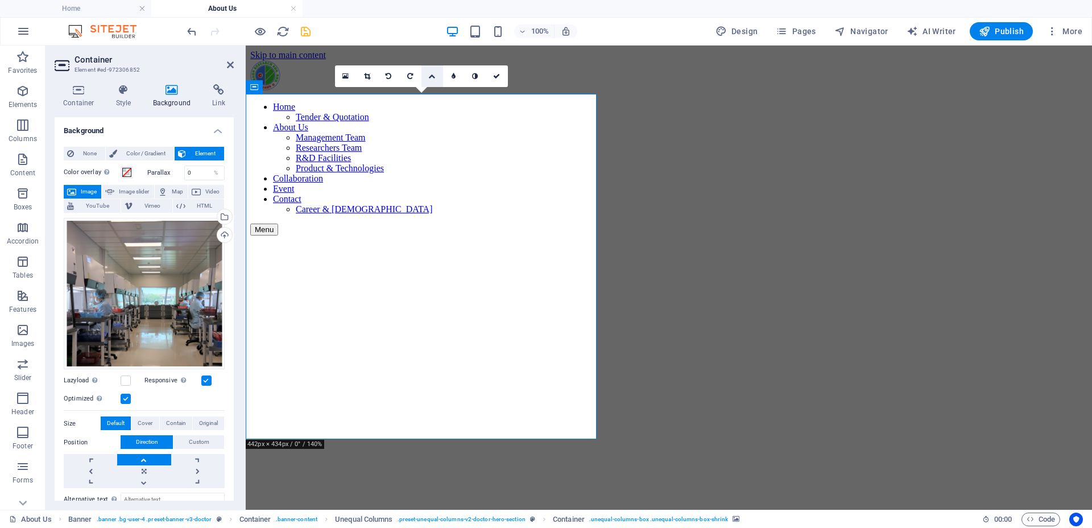
click at [433, 76] on icon at bounding box center [431, 76] width 7 height 7
click at [434, 102] on link at bounding box center [432, 98] width 22 height 22
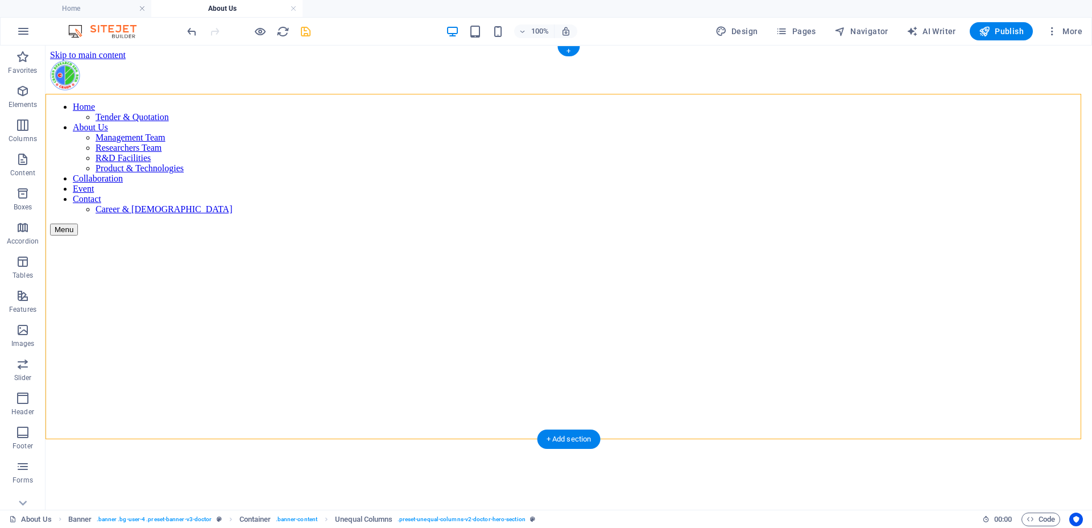
click at [379, 235] on figure at bounding box center [568, 235] width 1037 height 0
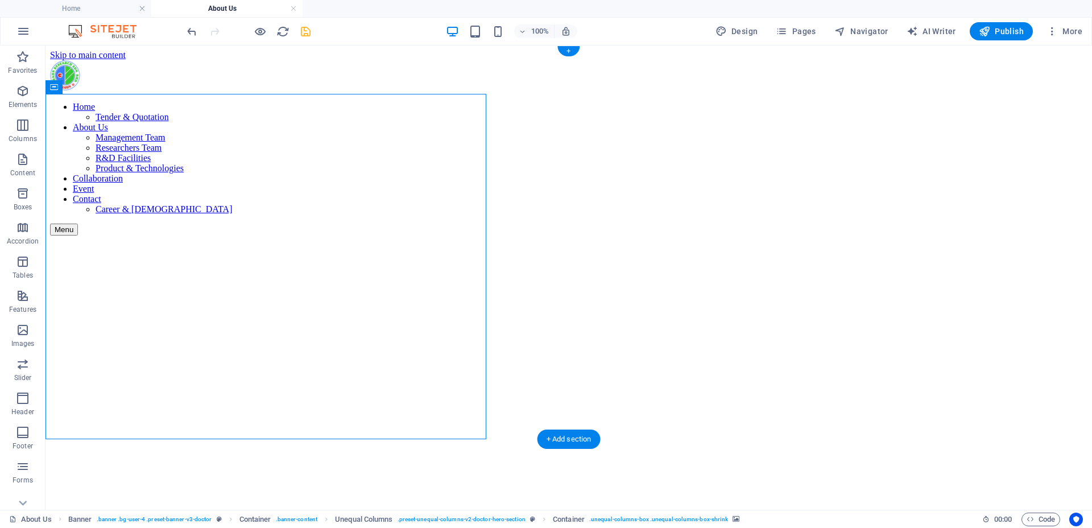
click at [379, 235] on figure at bounding box center [568, 235] width 1037 height 0
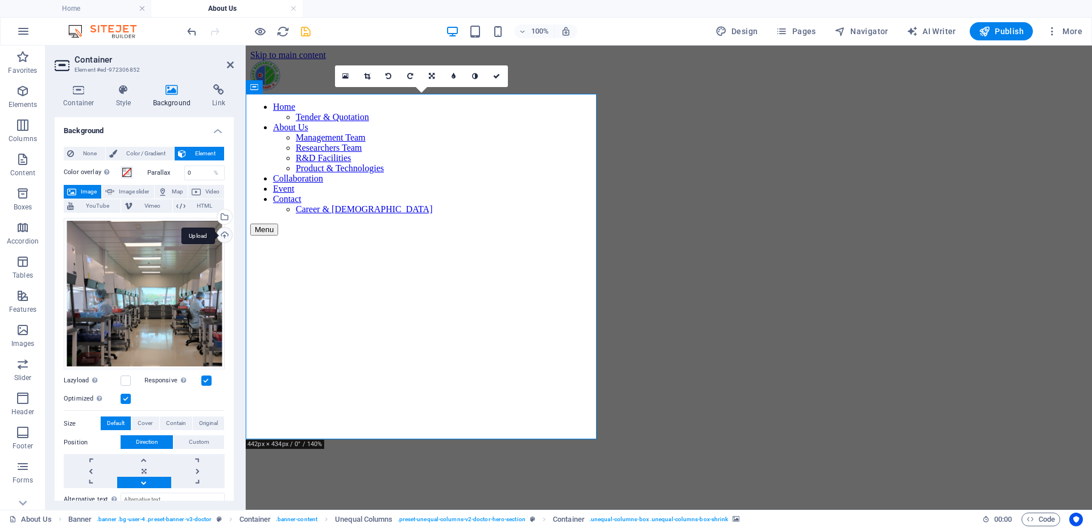
click at [225, 237] on div "Upload" at bounding box center [223, 235] width 17 height 17
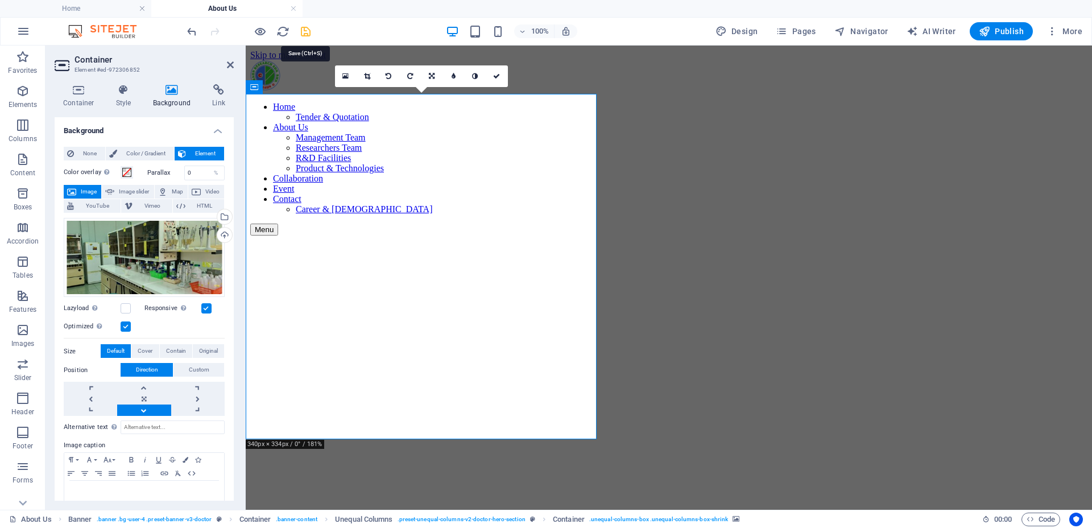
click at [307, 34] on icon "save" at bounding box center [305, 31] width 13 height 13
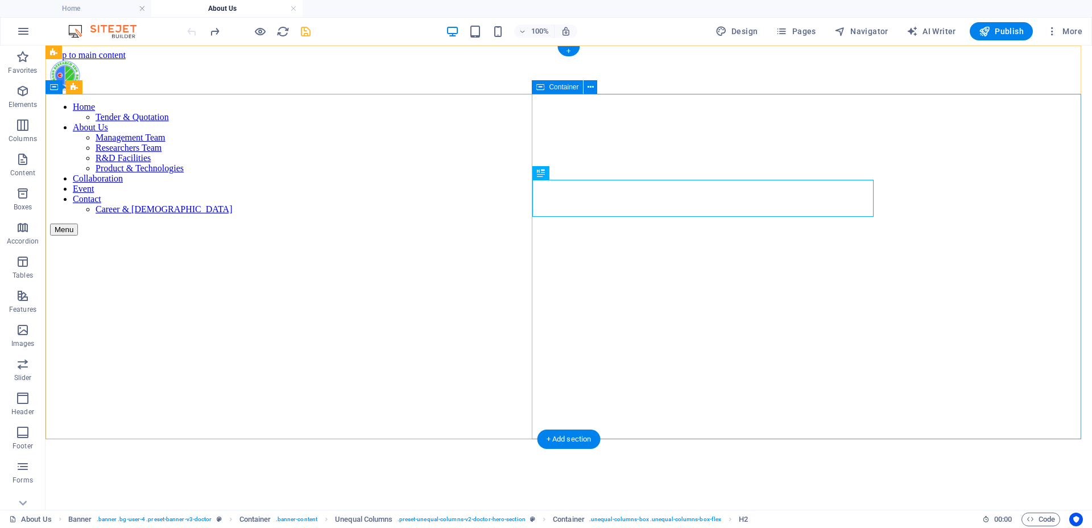
drag, startPoint x: 876, startPoint y: 287, endPoint x: 869, endPoint y: 283, distance: 7.9
